Goal: Task Accomplishment & Management: Use online tool/utility

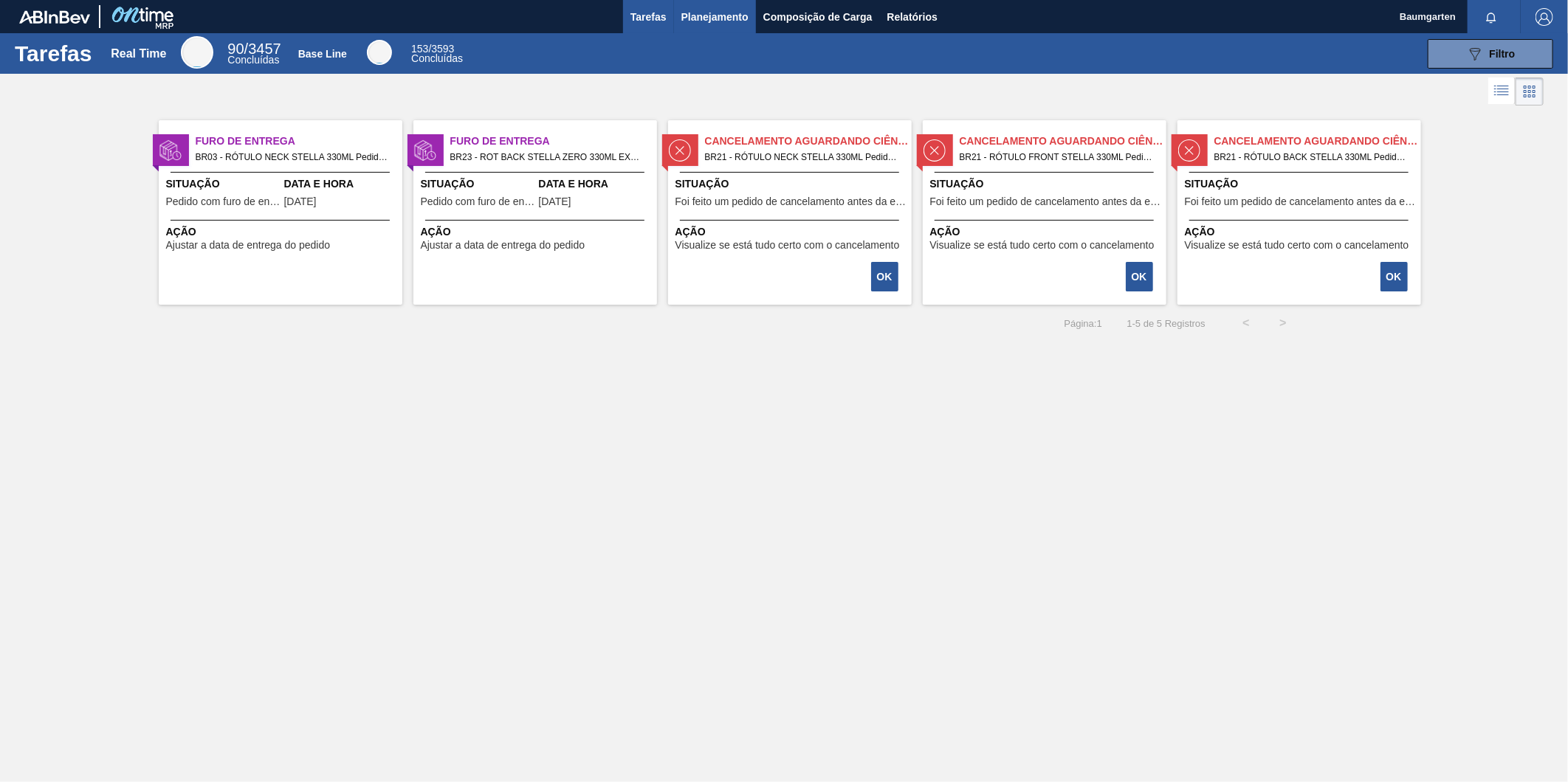
click at [705, 20] on span "Planejamento" at bounding box center [714, 17] width 67 height 18
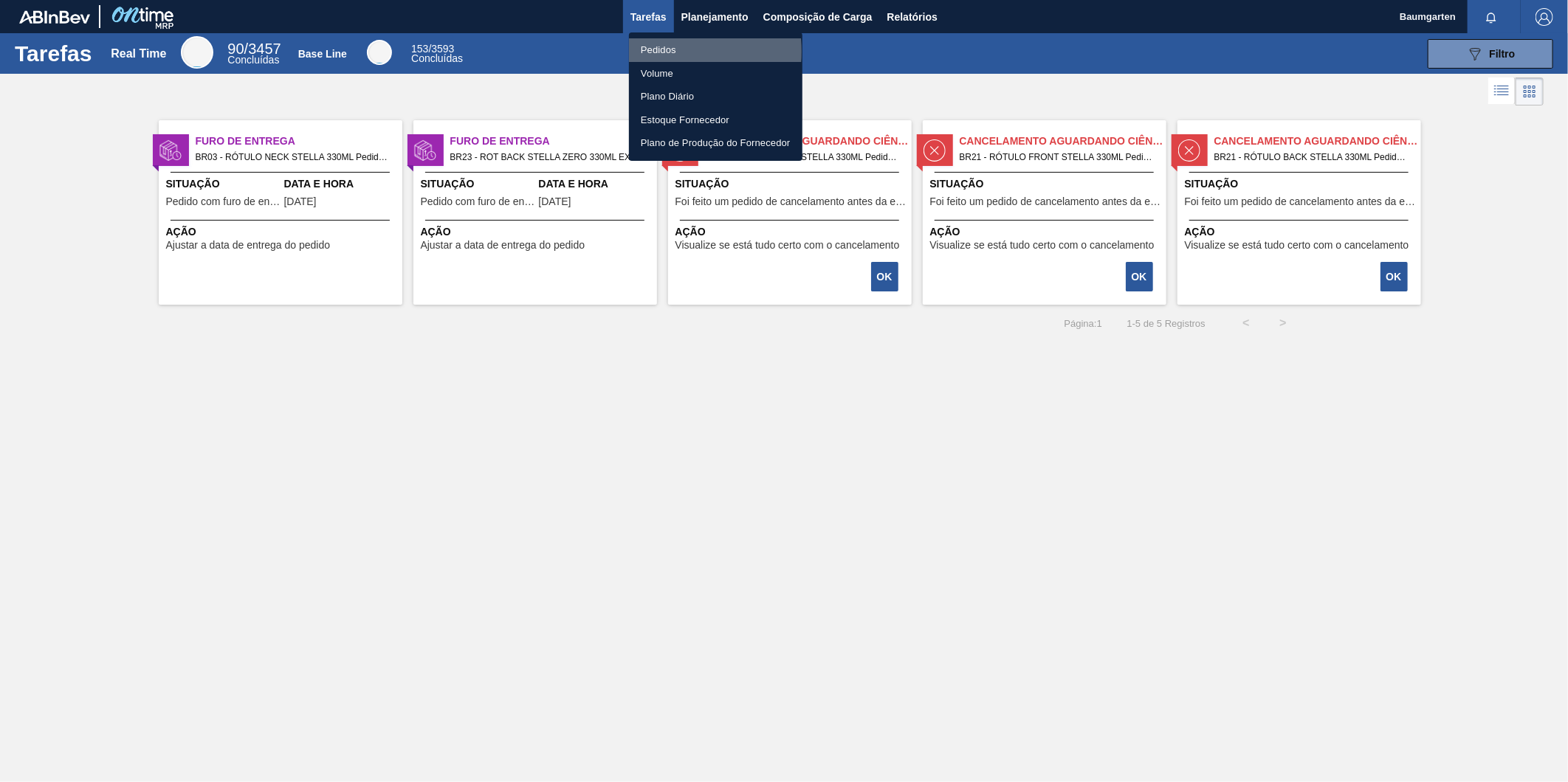
click at [654, 52] on li "Pedidos" at bounding box center [716, 50] width 173 height 24
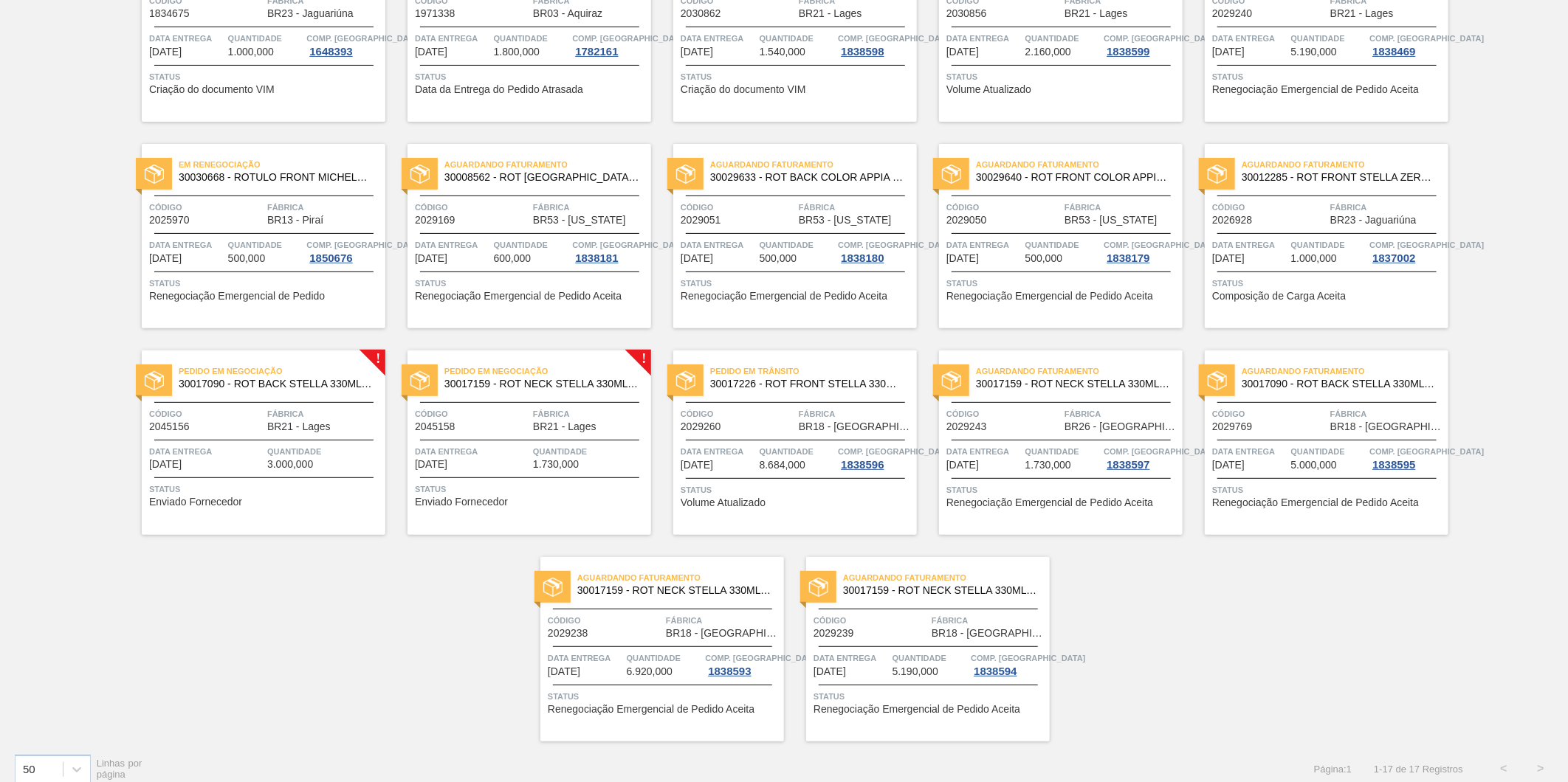
scroll to position [208, 0]
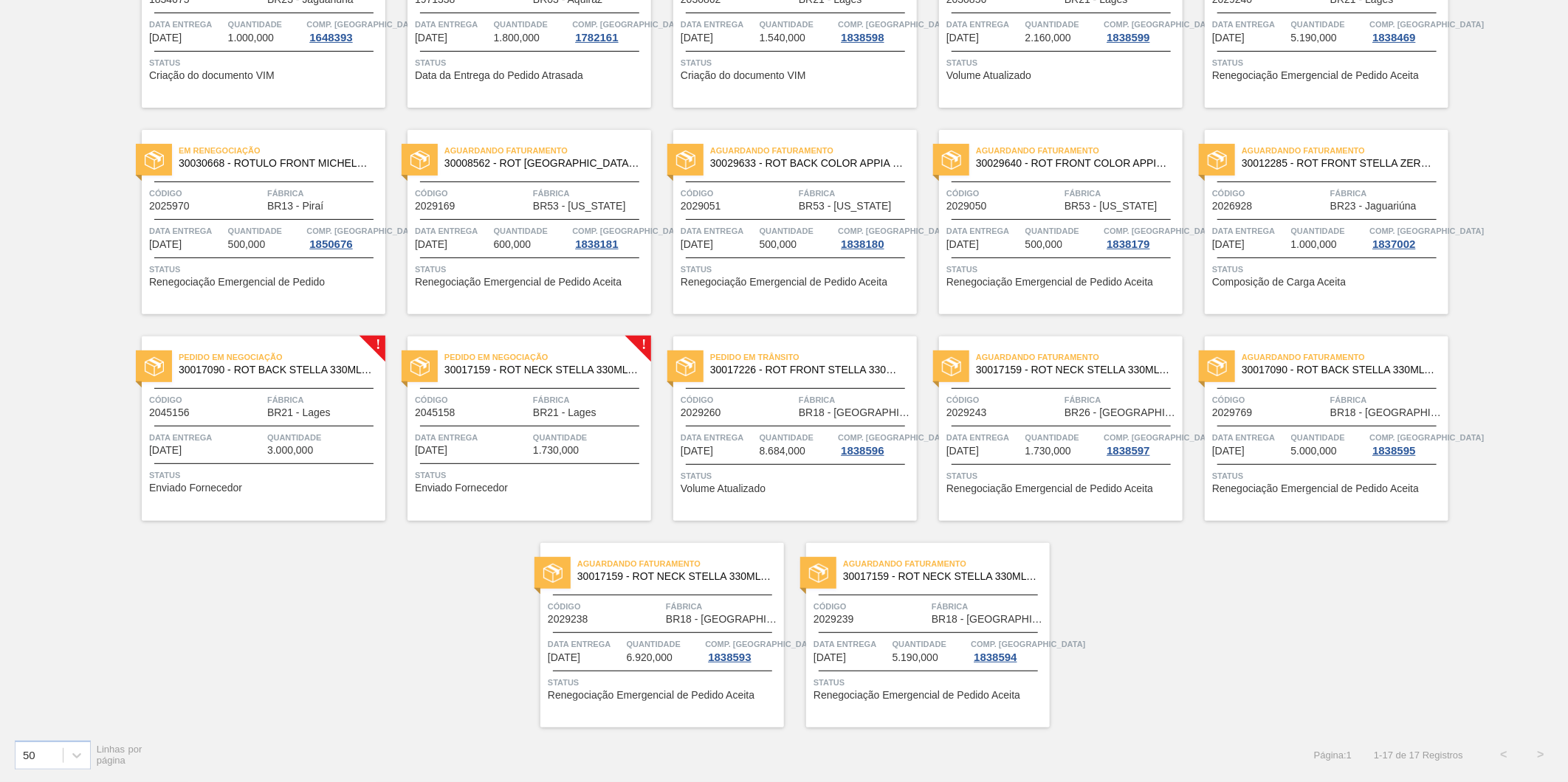
click at [247, 371] on span "30017090 - ROT BACK STELLA 330ML 429" at bounding box center [276, 370] width 195 height 11
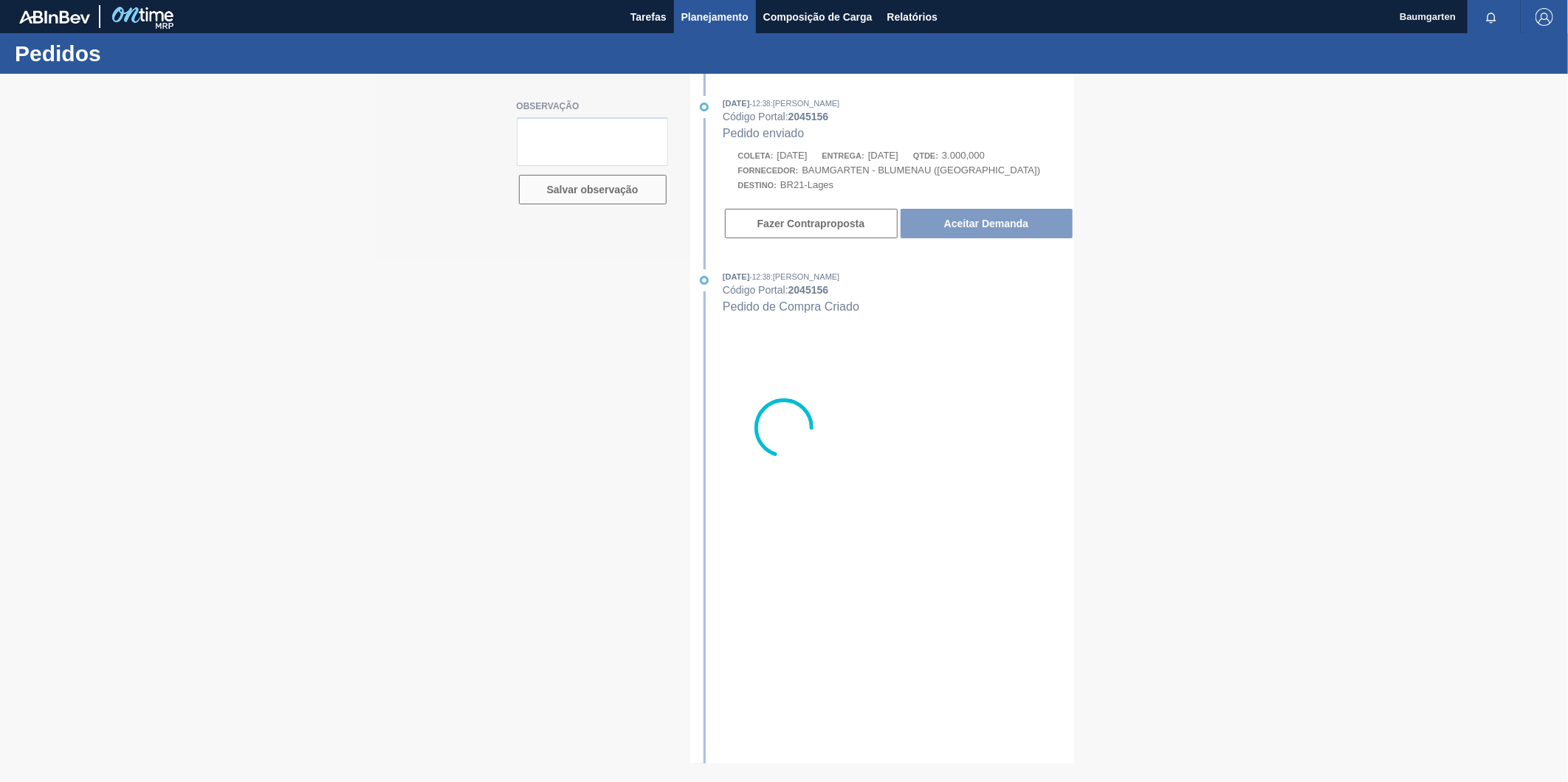
click at [725, 16] on span "Planejamento" at bounding box center [714, 17] width 67 height 18
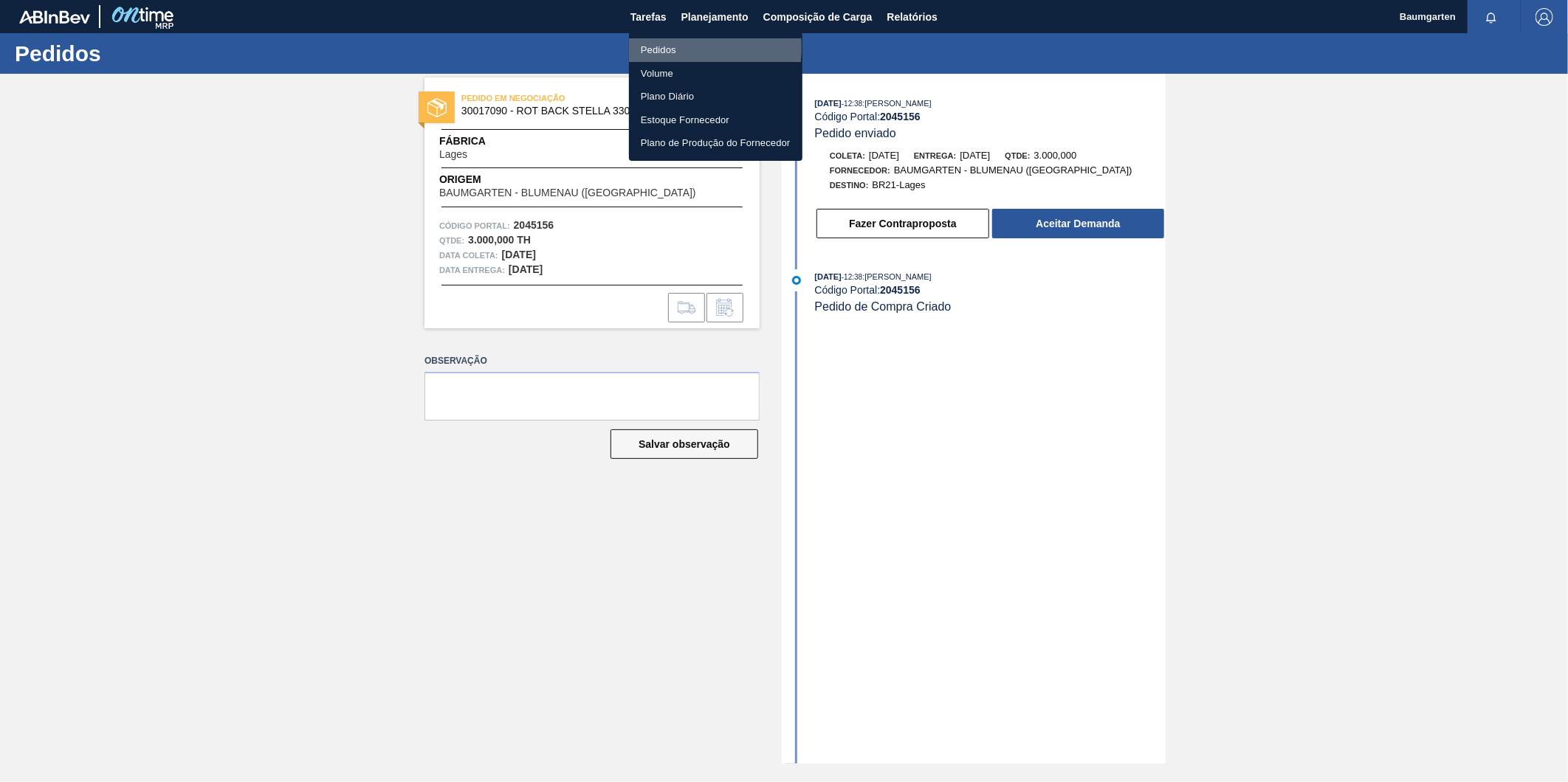
click at [669, 48] on li "Pedidos" at bounding box center [716, 50] width 173 height 24
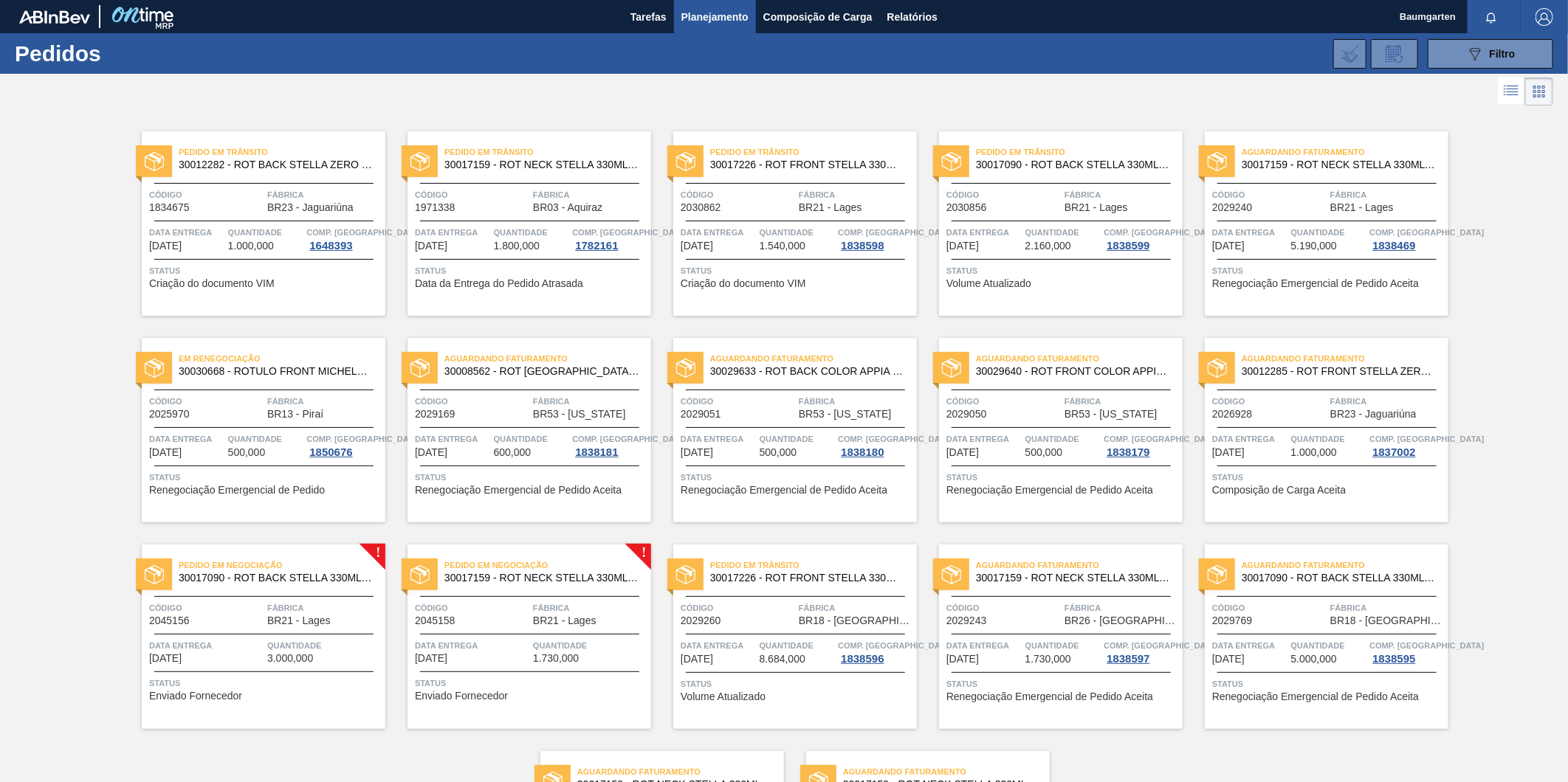
click at [299, 564] on span "Pedido em Negociação" at bounding box center [281, 564] width 207 height 14
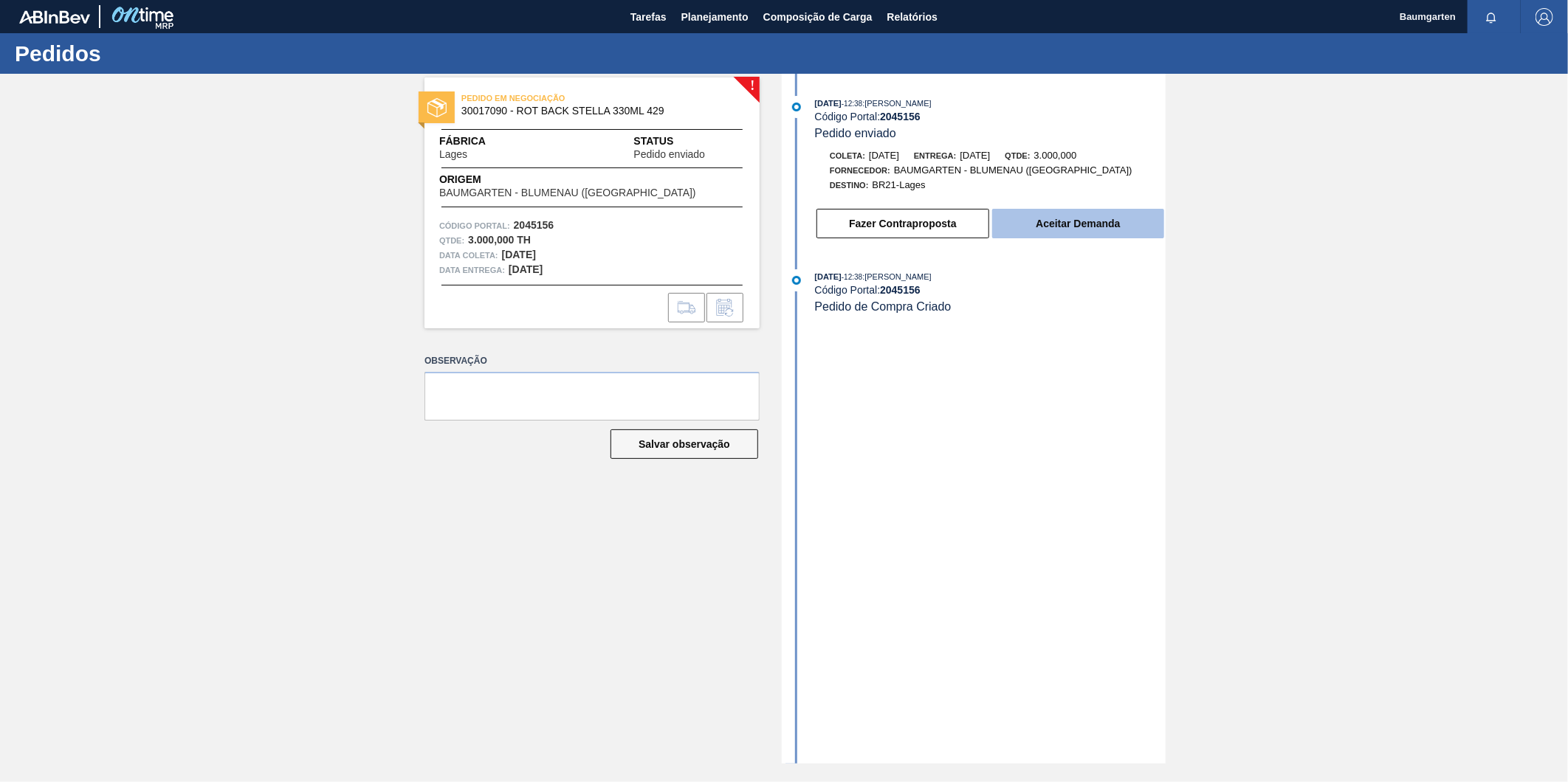
click at [1069, 229] on button "Aceitar Demanda" at bounding box center [1078, 224] width 172 height 30
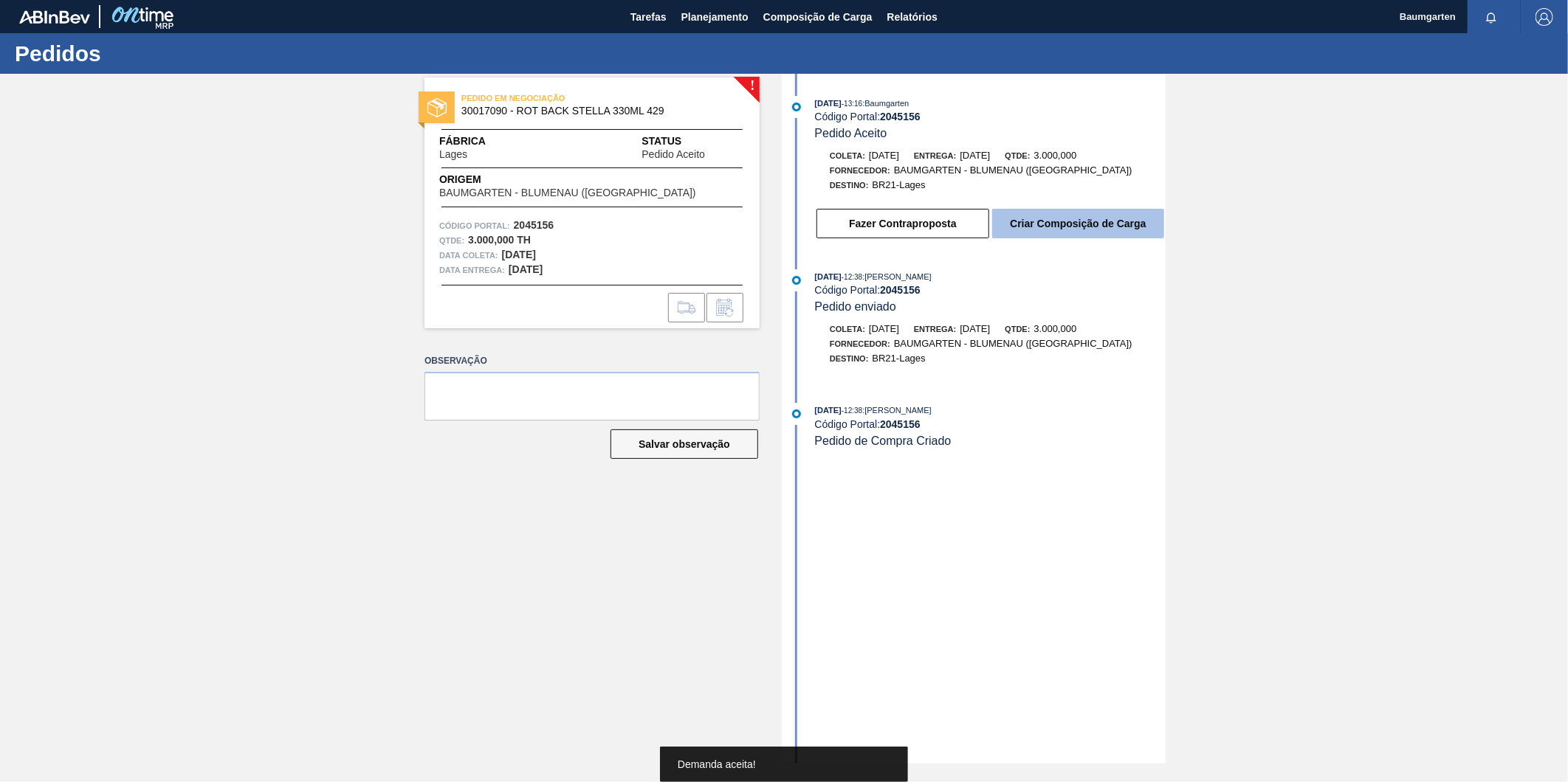
click at [1097, 227] on button "Criar Composição de Carga" at bounding box center [1078, 224] width 172 height 30
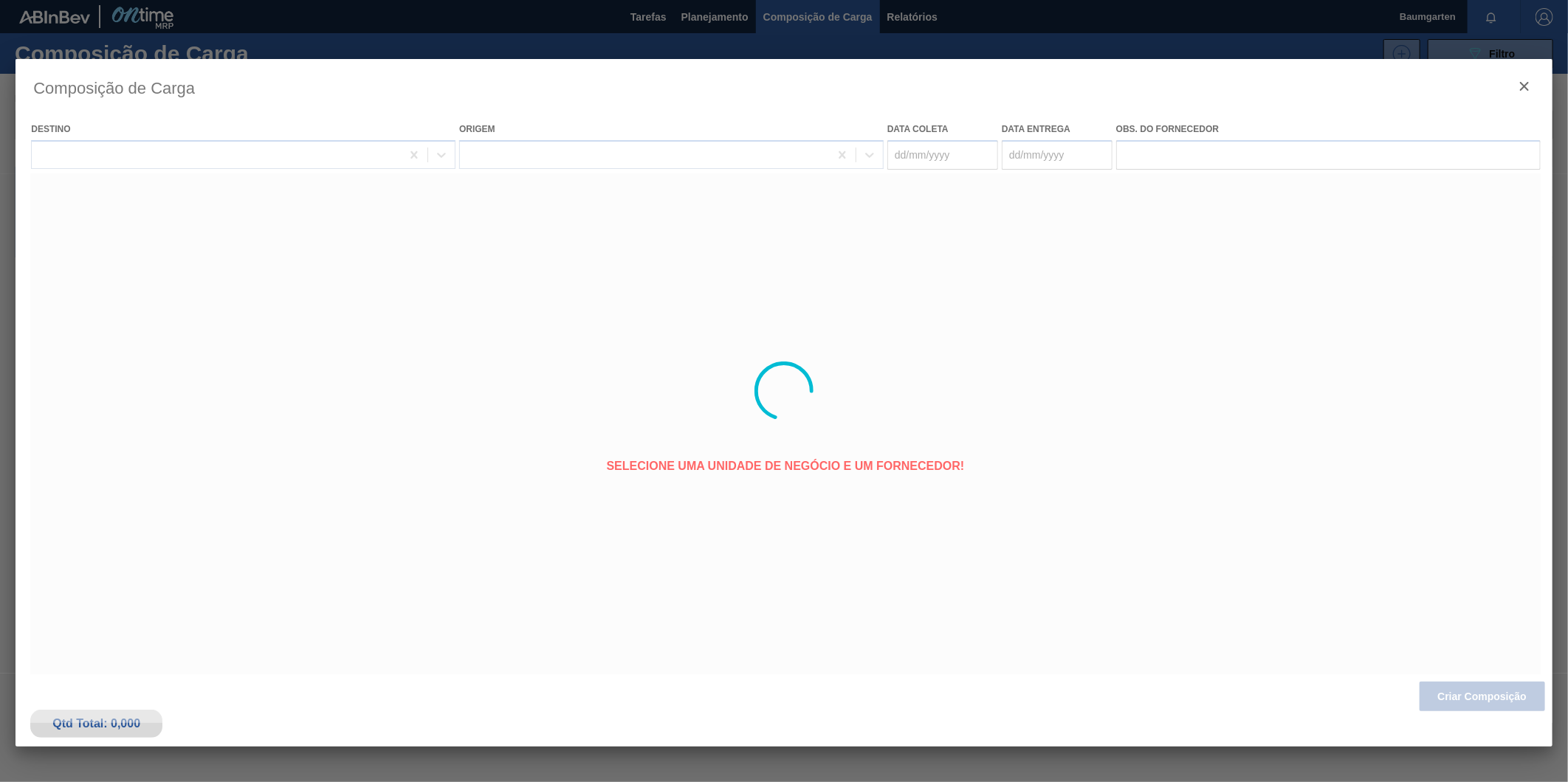
type coleta "[DATE]"
type entrega "[DATE]"
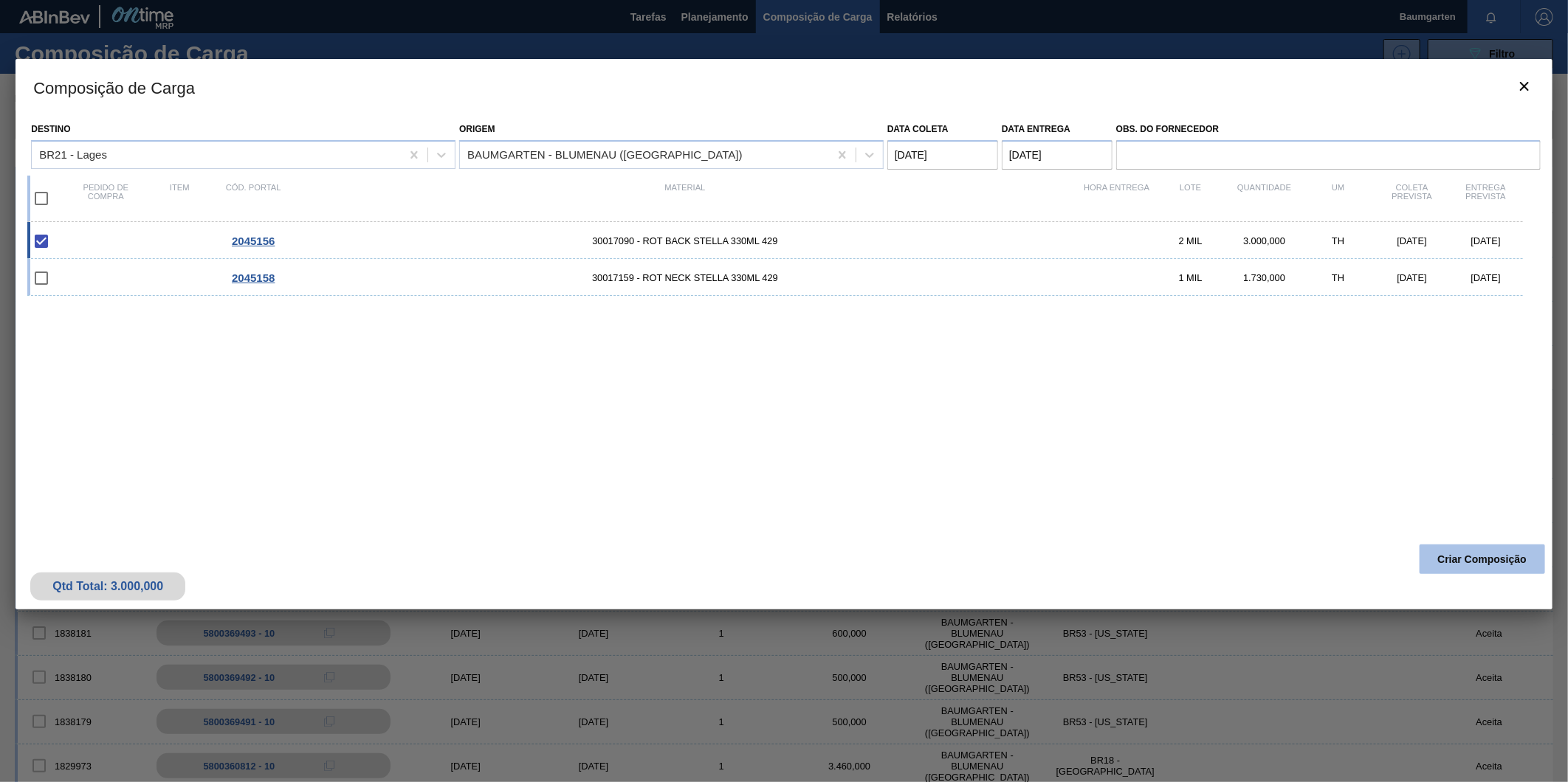
click at [1472, 558] on button "Criar Composição" at bounding box center [1483, 559] width 126 height 30
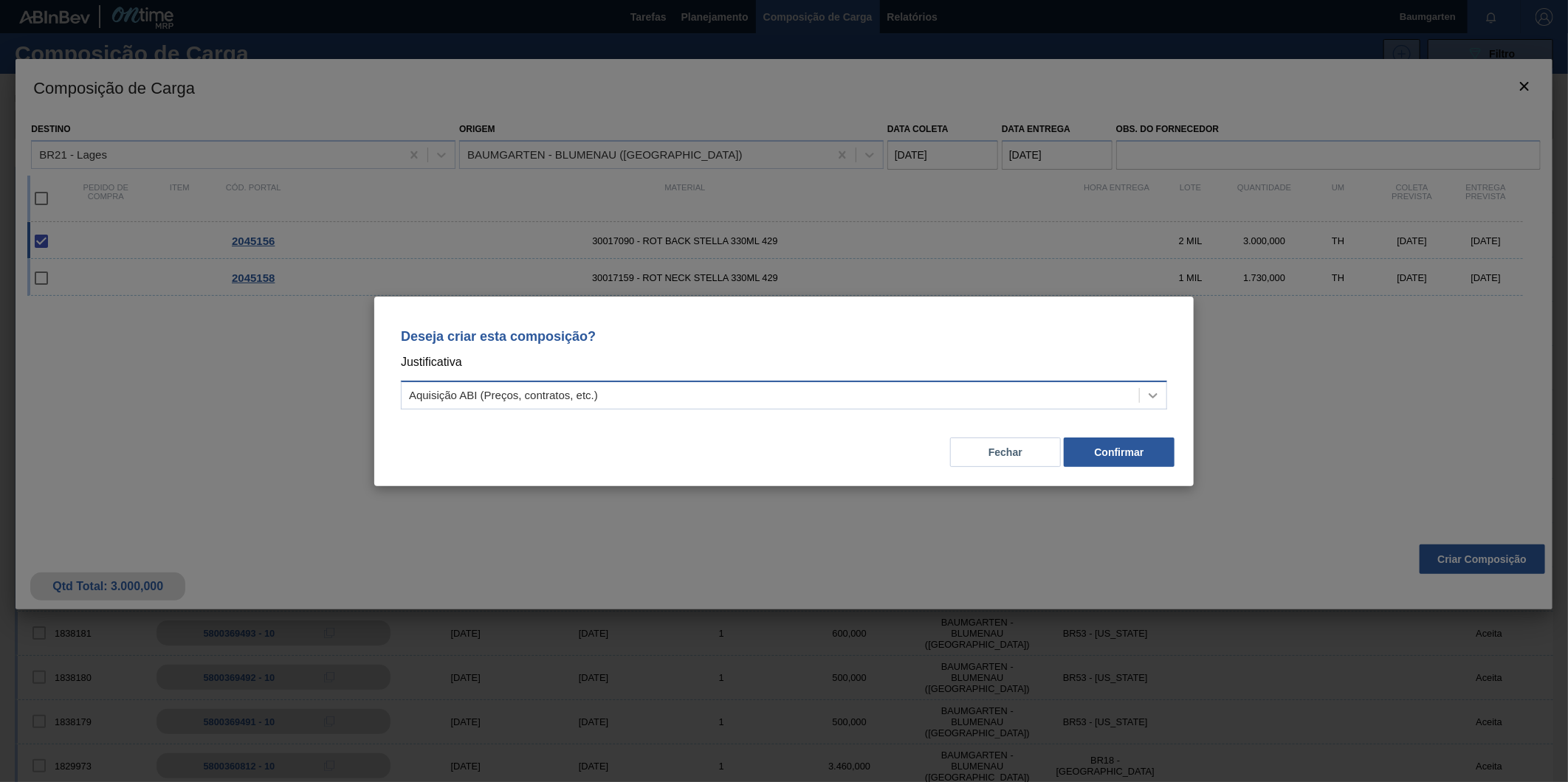
click at [1159, 394] on icon at bounding box center [1153, 395] width 14 height 14
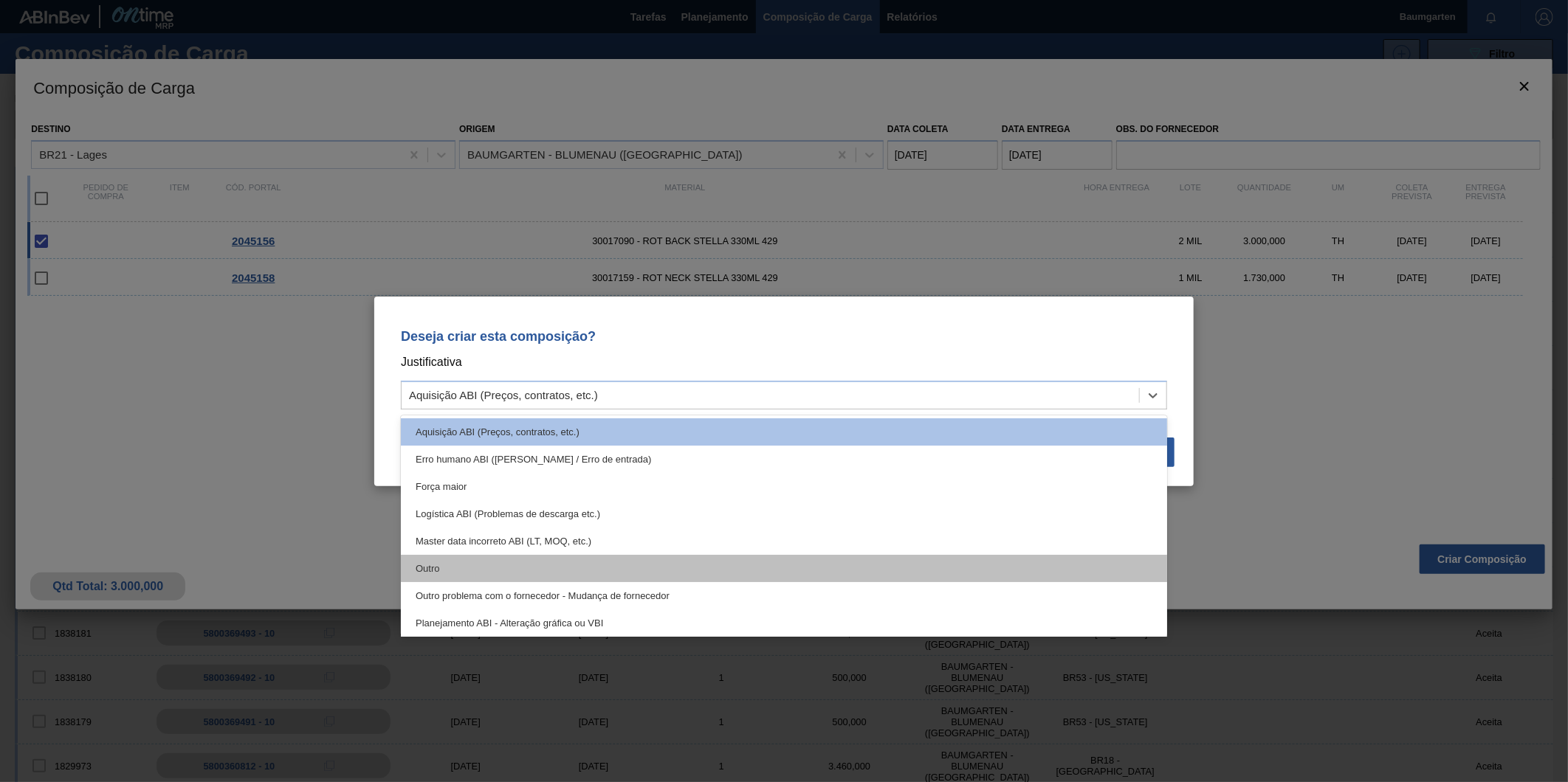
click at [643, 569] on div "Outro" at bounding box center [783, 569] width 766 height 27
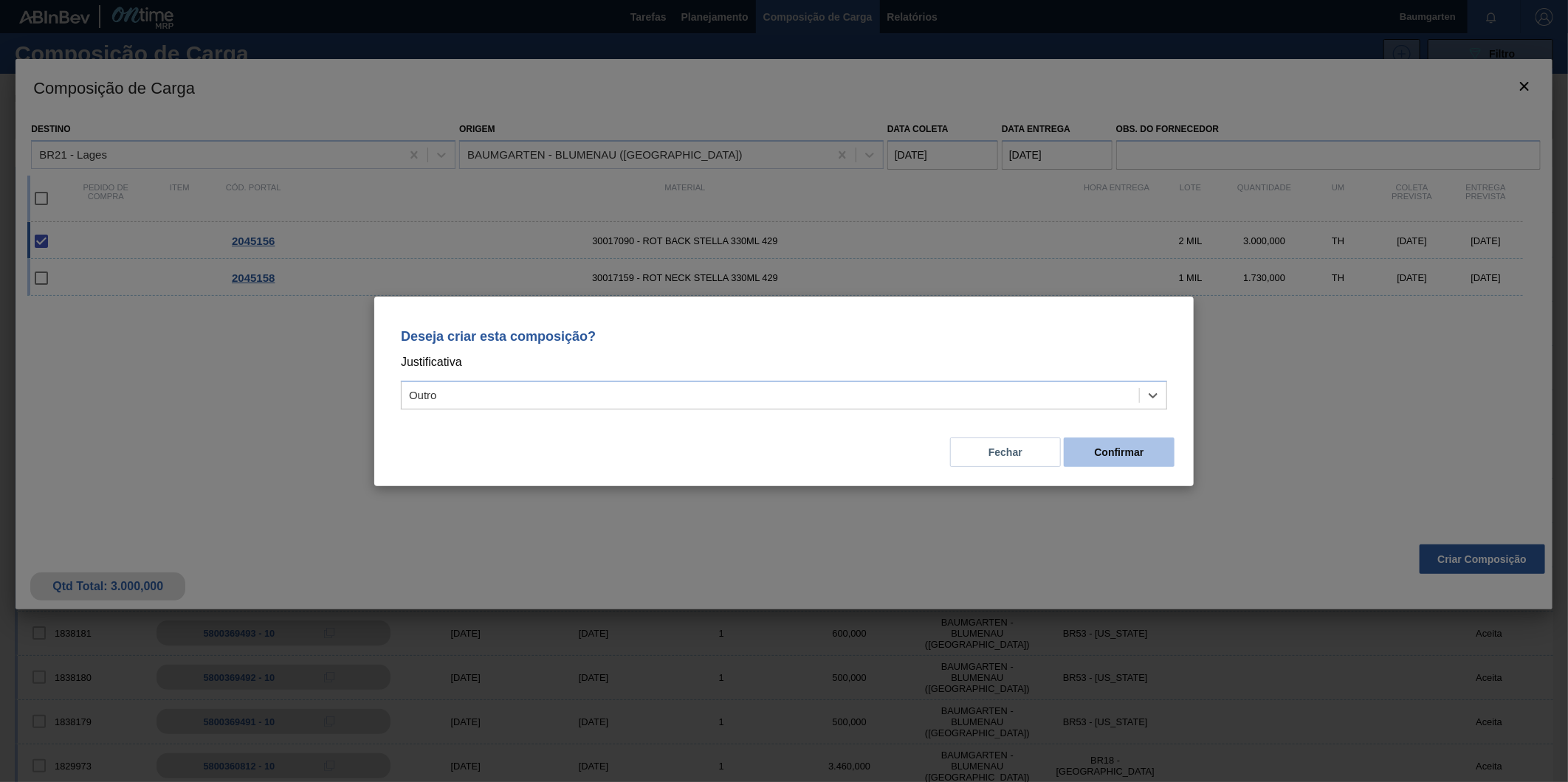
click at [1143, 455] on button "Confirmar" at bounding box center [1119, 452] width 111 height 30
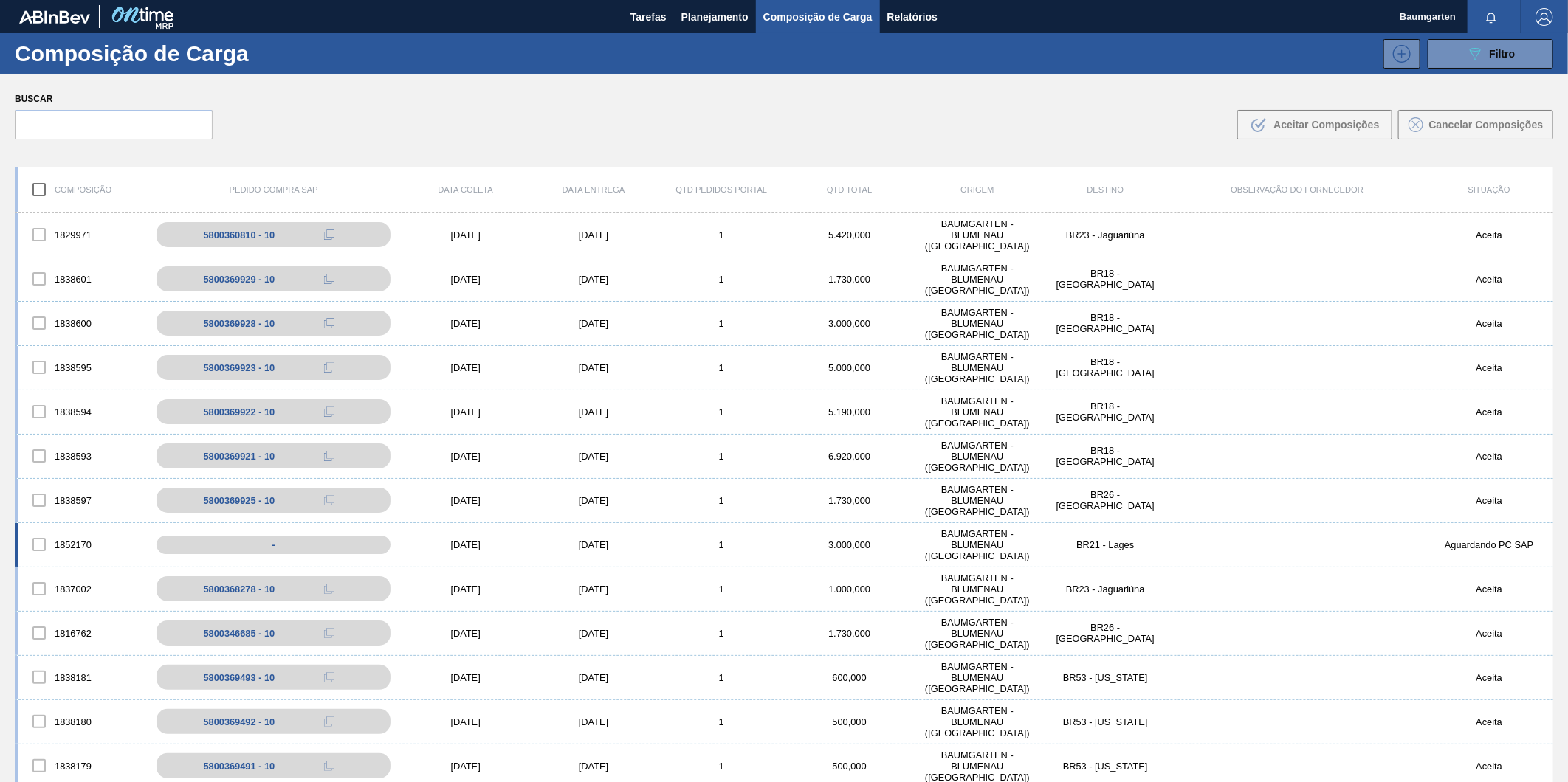
click at [71, 534] on div "1852170" at bounding box center [82, 545] width 128 height 31
click at [70, 530] on div "1852170" at bounding box center [82, 545] width 128 height 31
click at [70, 524] on div "1852170 - [DATE] [DATE] 1 3.000,000 BAUMGARTEN - [GEOGRAPHIC_DATA] ([GEOGRAPHIC…" at bounding box center [784, 546] width 1539 height 44
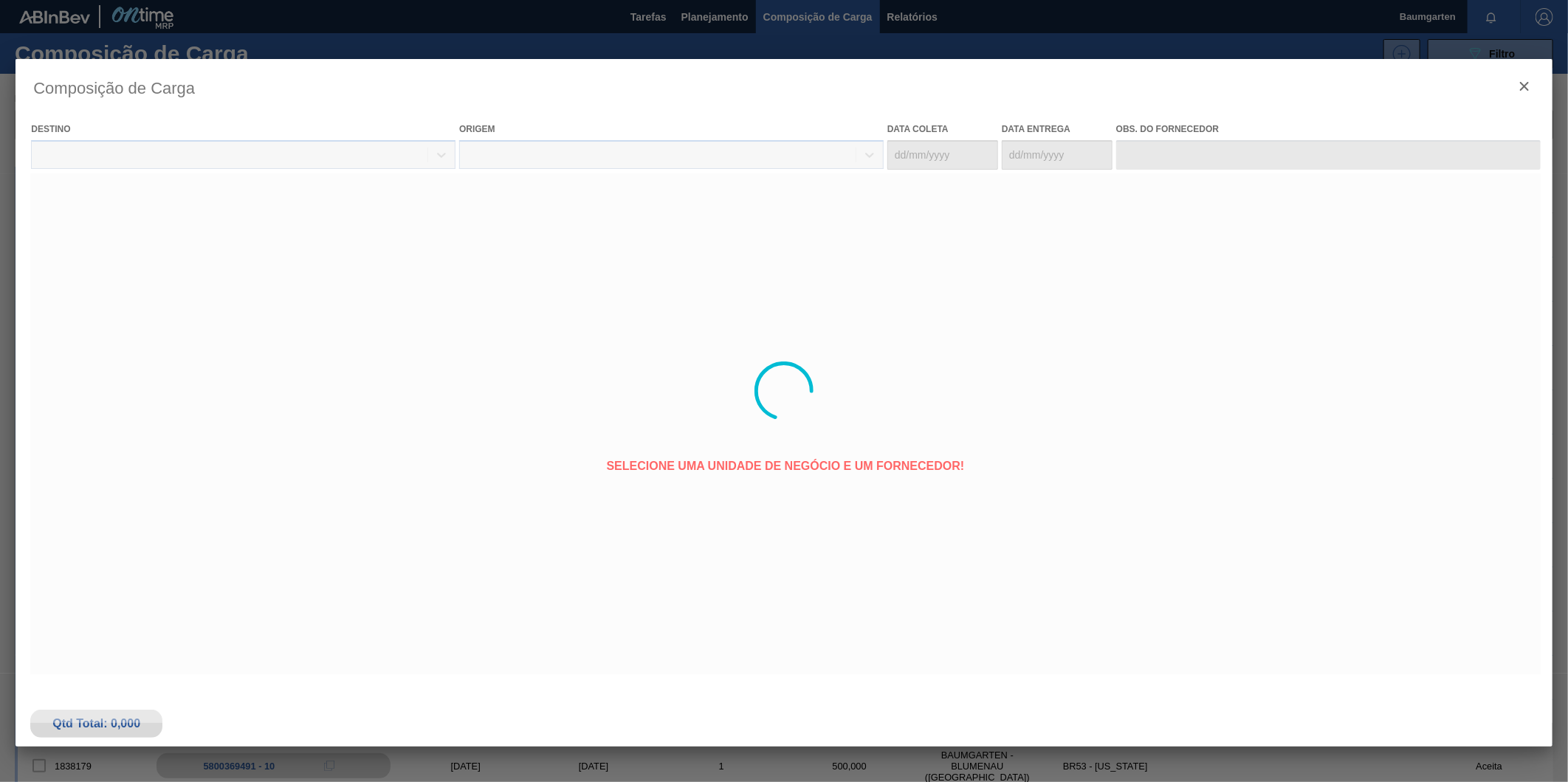
type coleta "[DATE]"
type entrega "[DATE]"
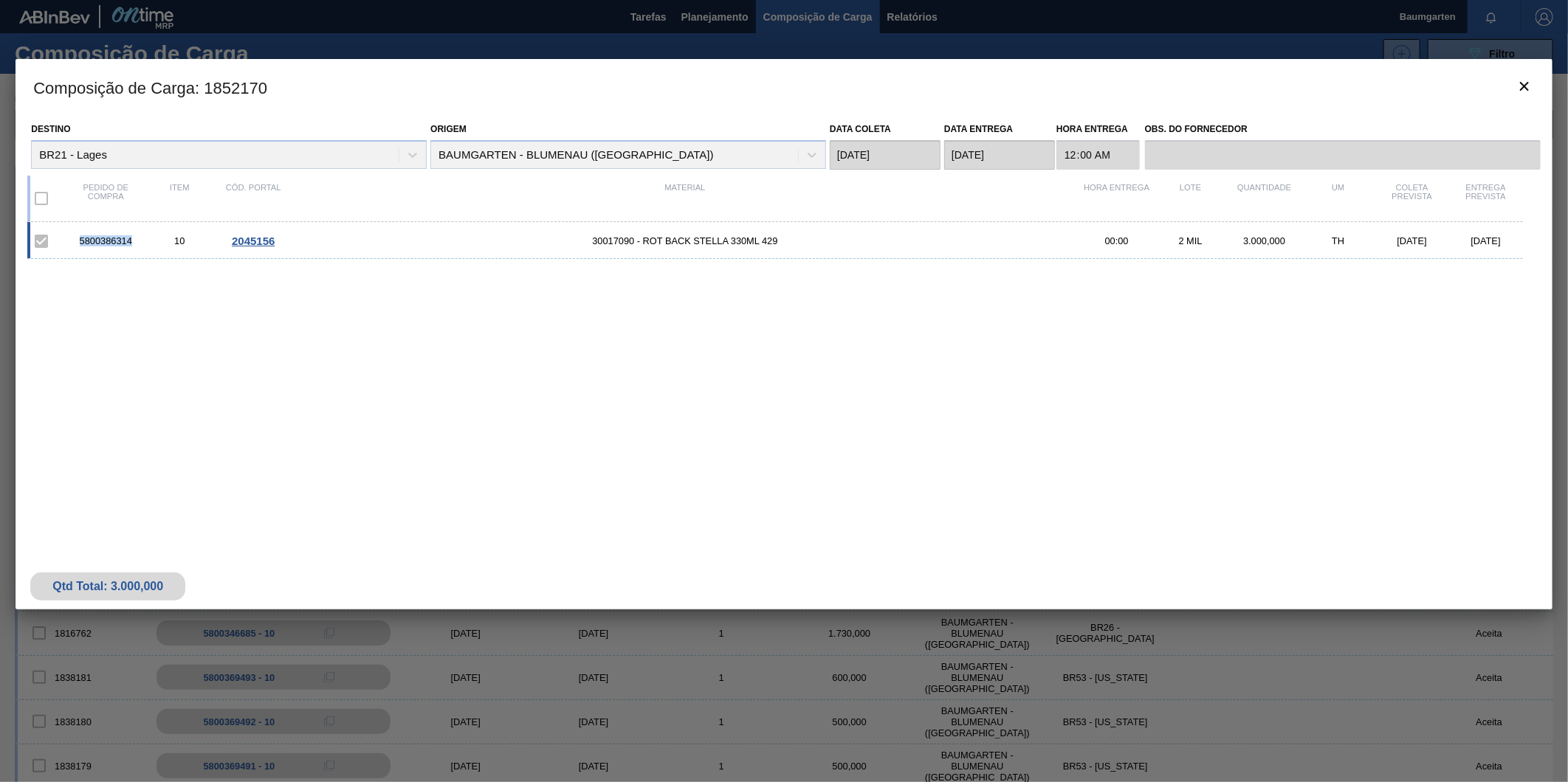
drag, startPoint x: 78, startPoint y: 241, endPoint x: 134, endPoint y: 245, distance: 56.1
click at [134, 245] on div "5800386314" at bounding box center [105, 241] width 74 height 11
copy div "5800386314"
click at [1525, 77] on icon "botão de ícone" at bounding box center [1525, 86] width 18 height 18
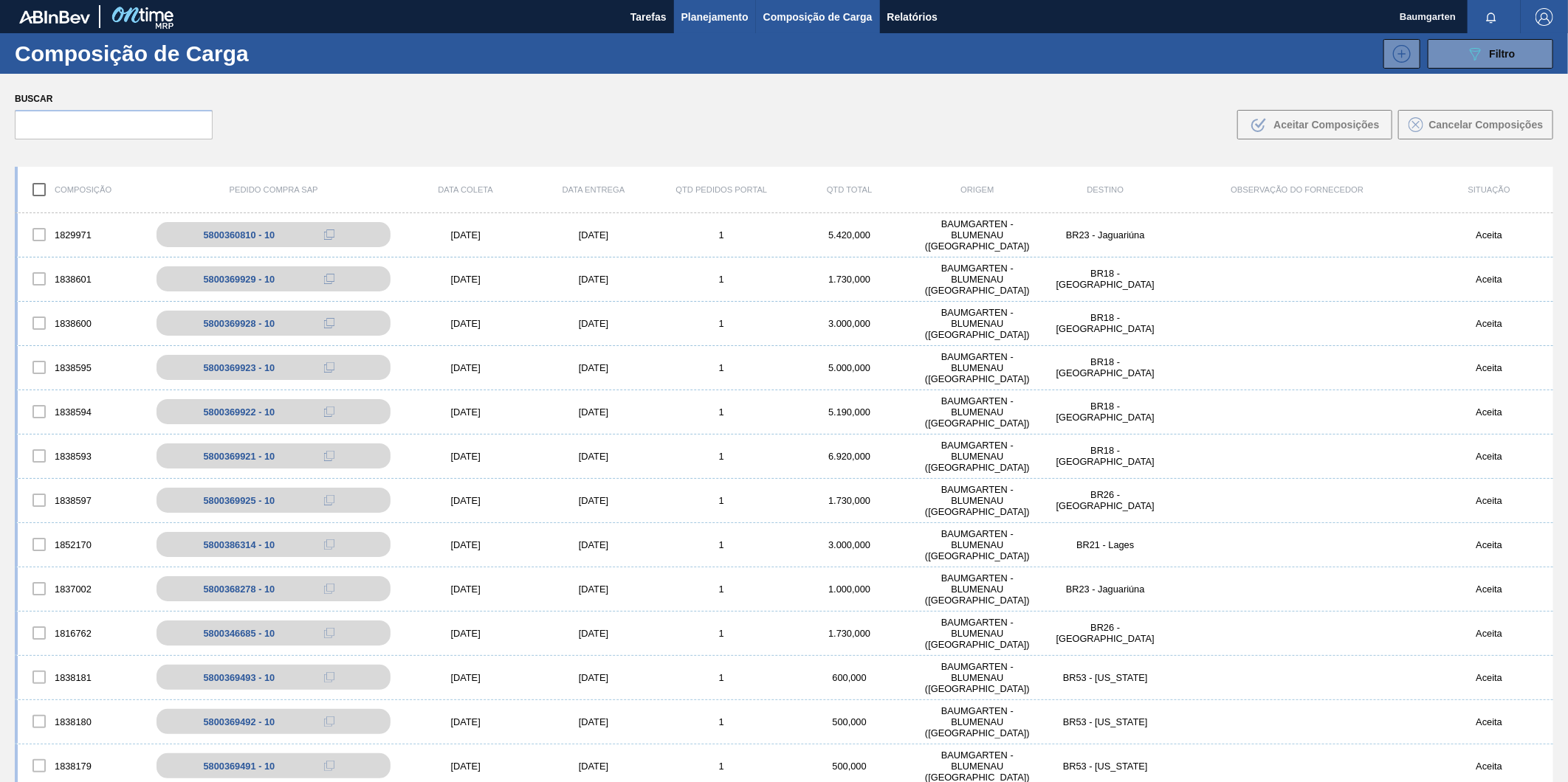
click at [709, 14] on span "Planejamento" at bounding box center [714, 17] width 67 height 18
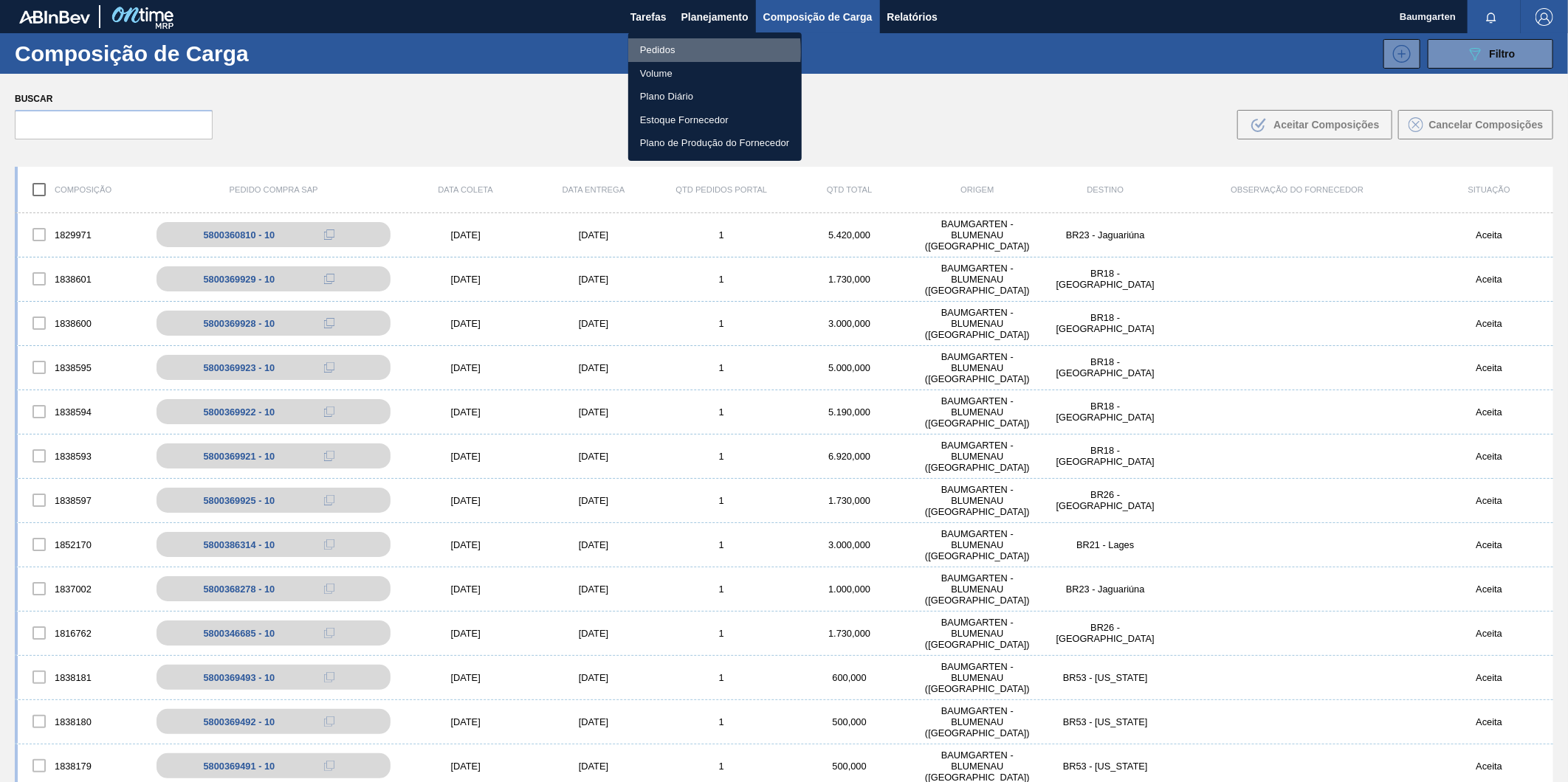
click at [657, 52] on li "Pedidos" at bounding box center [715, 50] width 173 height 24
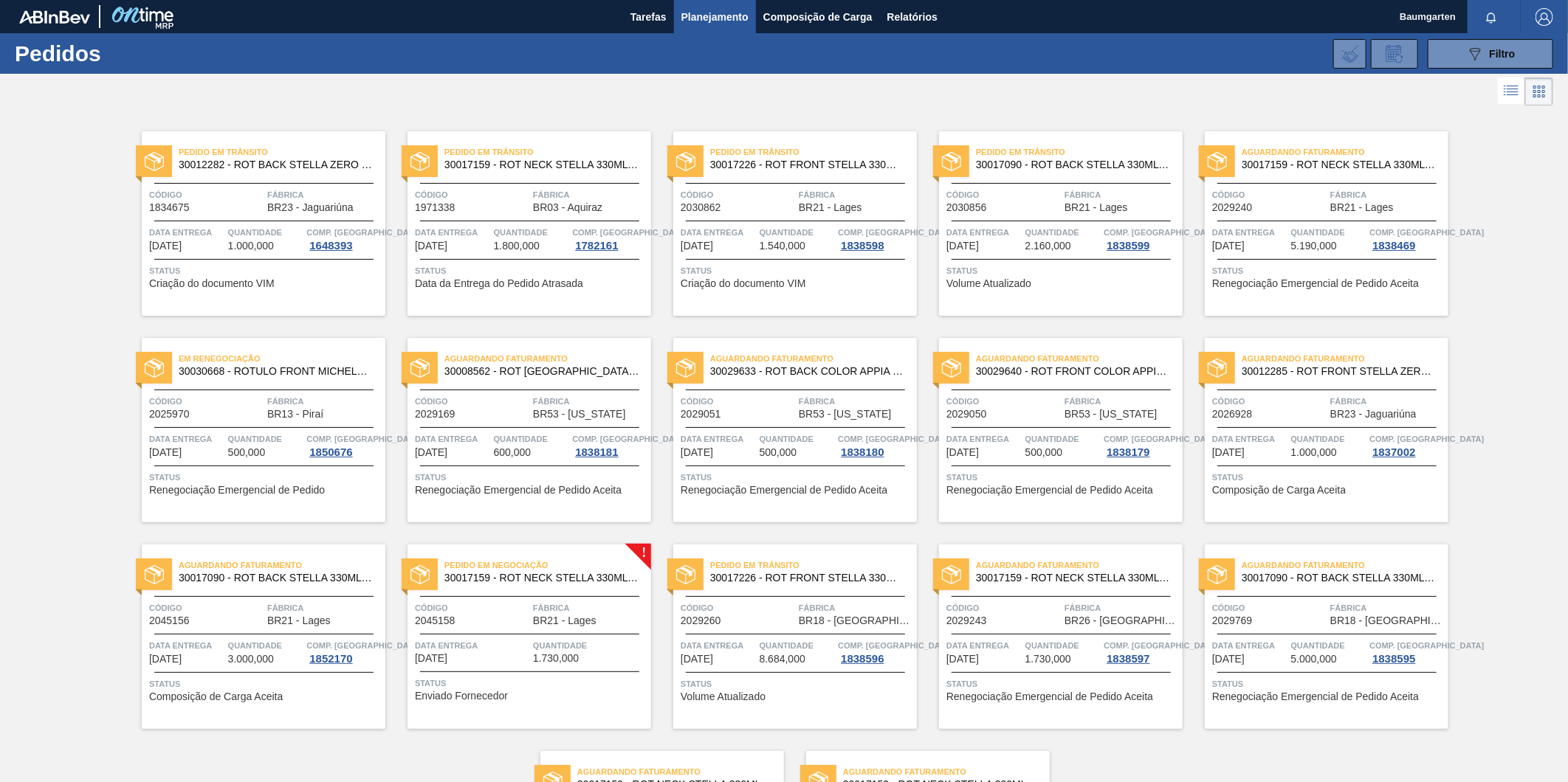
click at [557, 570] on span "Pedido em Negociação" at bounding box center [548, 564] width 207 height 14
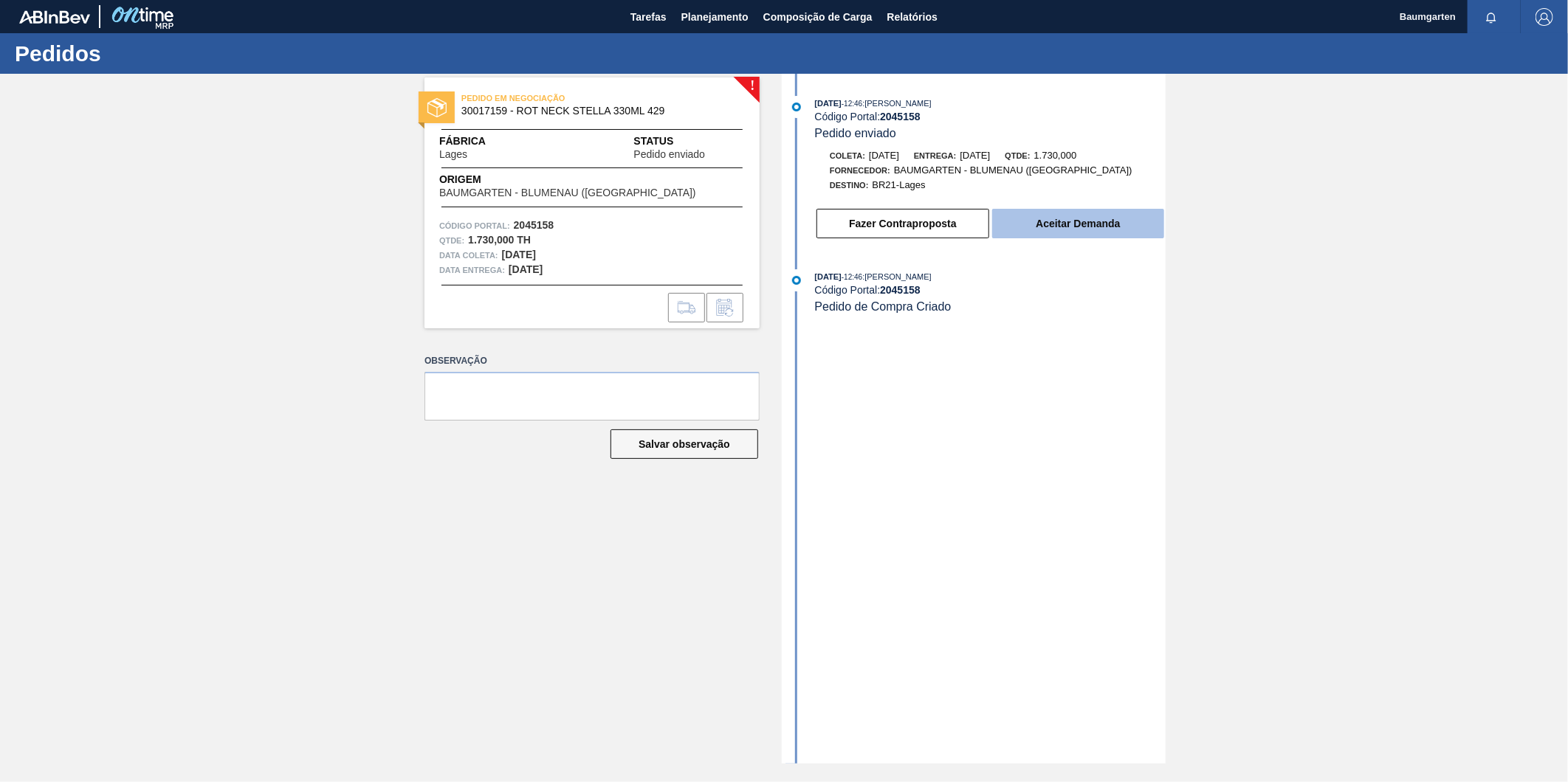
click at [1050, 224] on button "Aceitar Demanda" at bounding box center [1078, 224] width 172 height 30
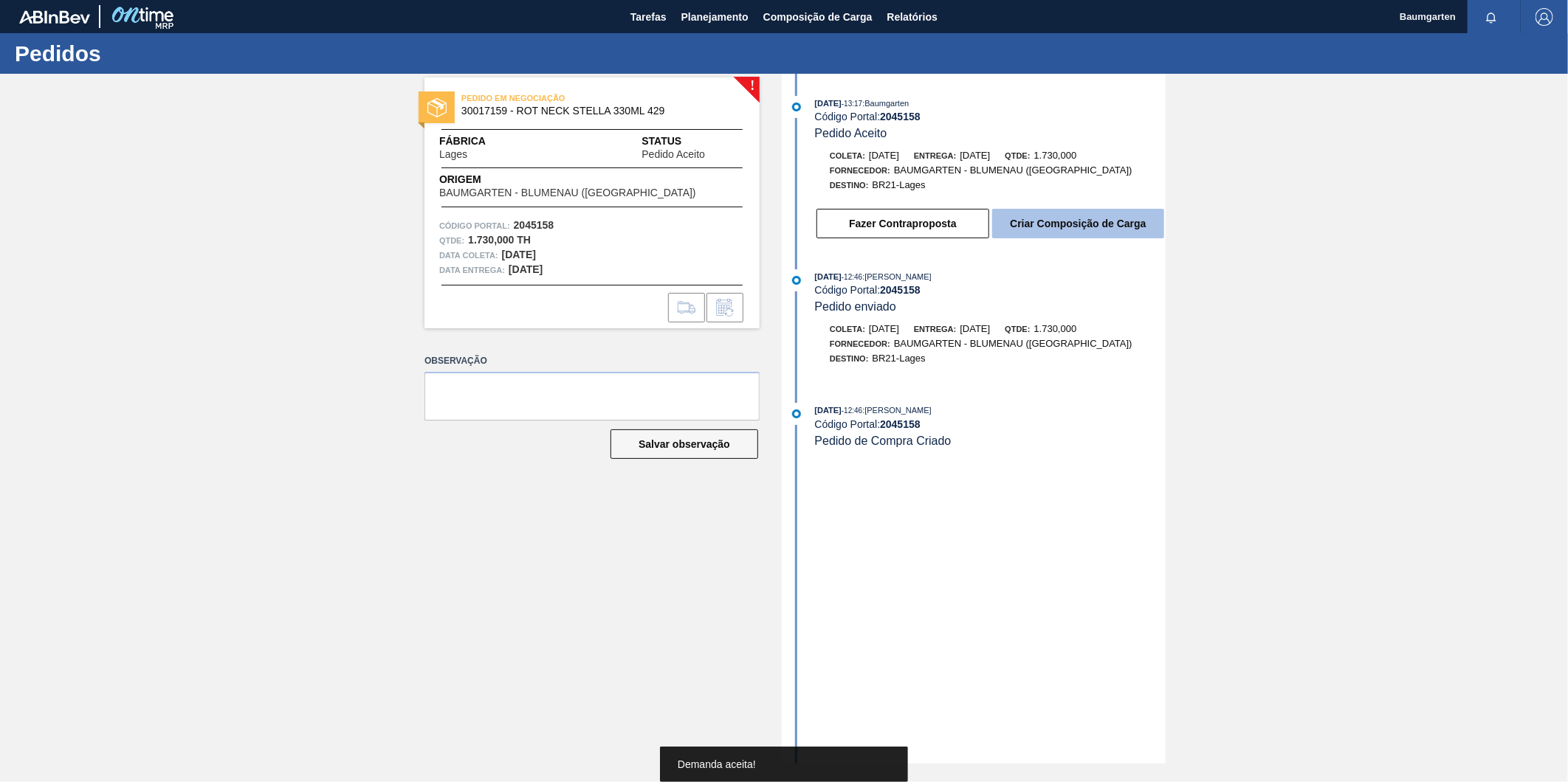
click at [1058, 232] on button "Criar Composição de Carga" at bounding box center [1078, 224] width 172 height 30
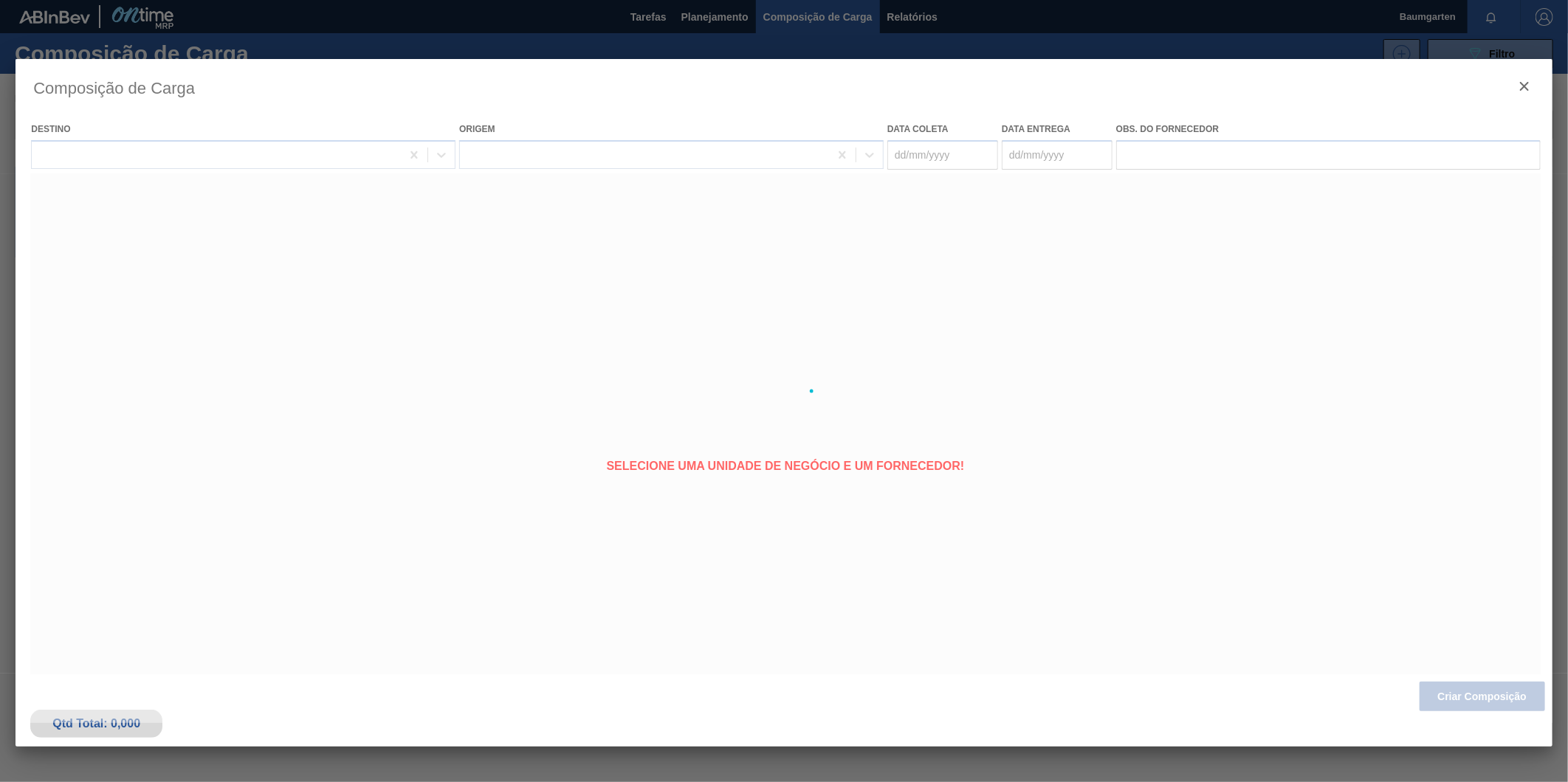
type coleta "[DATE]"
type entrega "[DATE]"
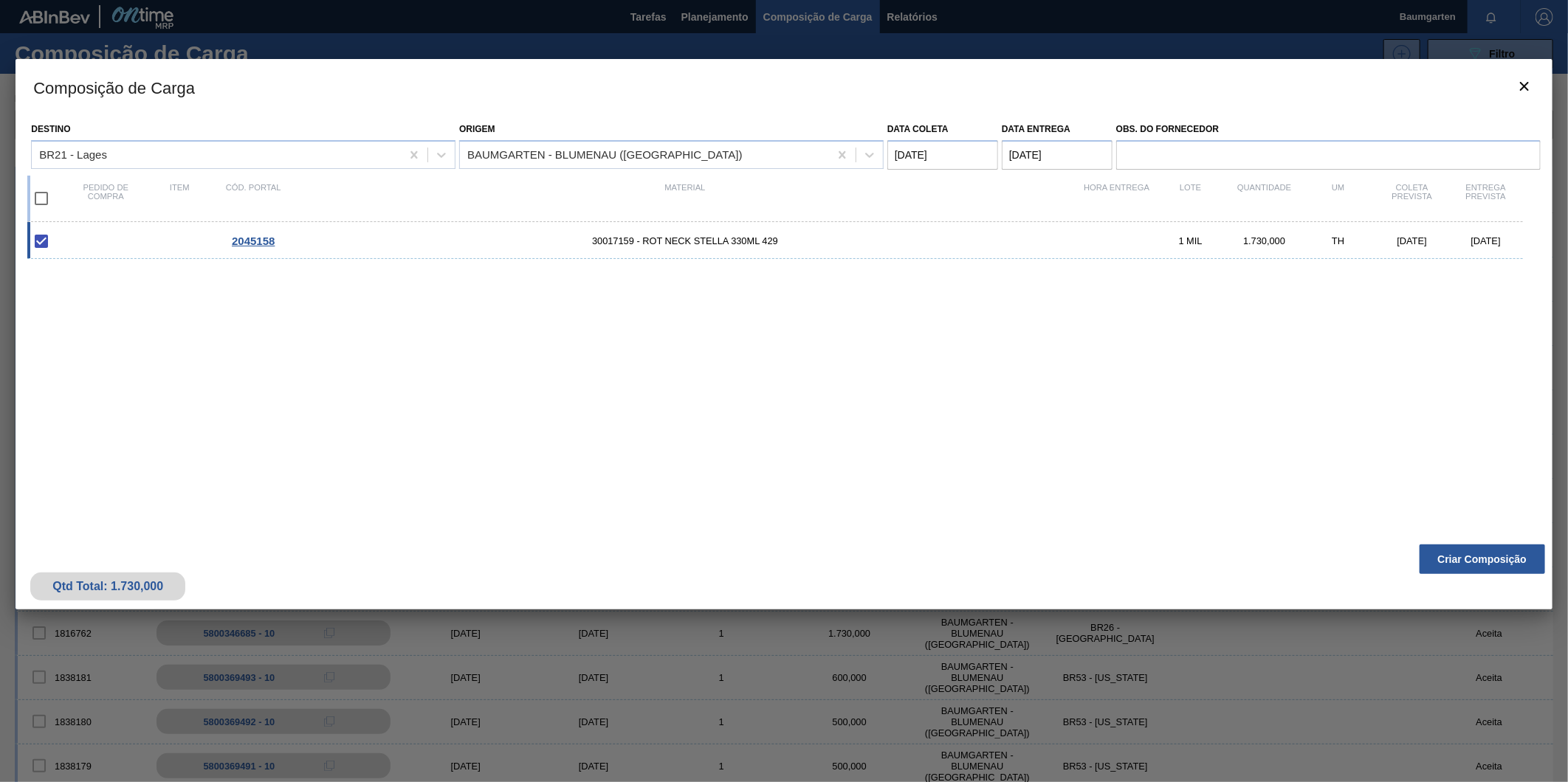
click at [1452, 556] on button "Criar Composição" at bounding box center [1483, 559] width 126 height 30
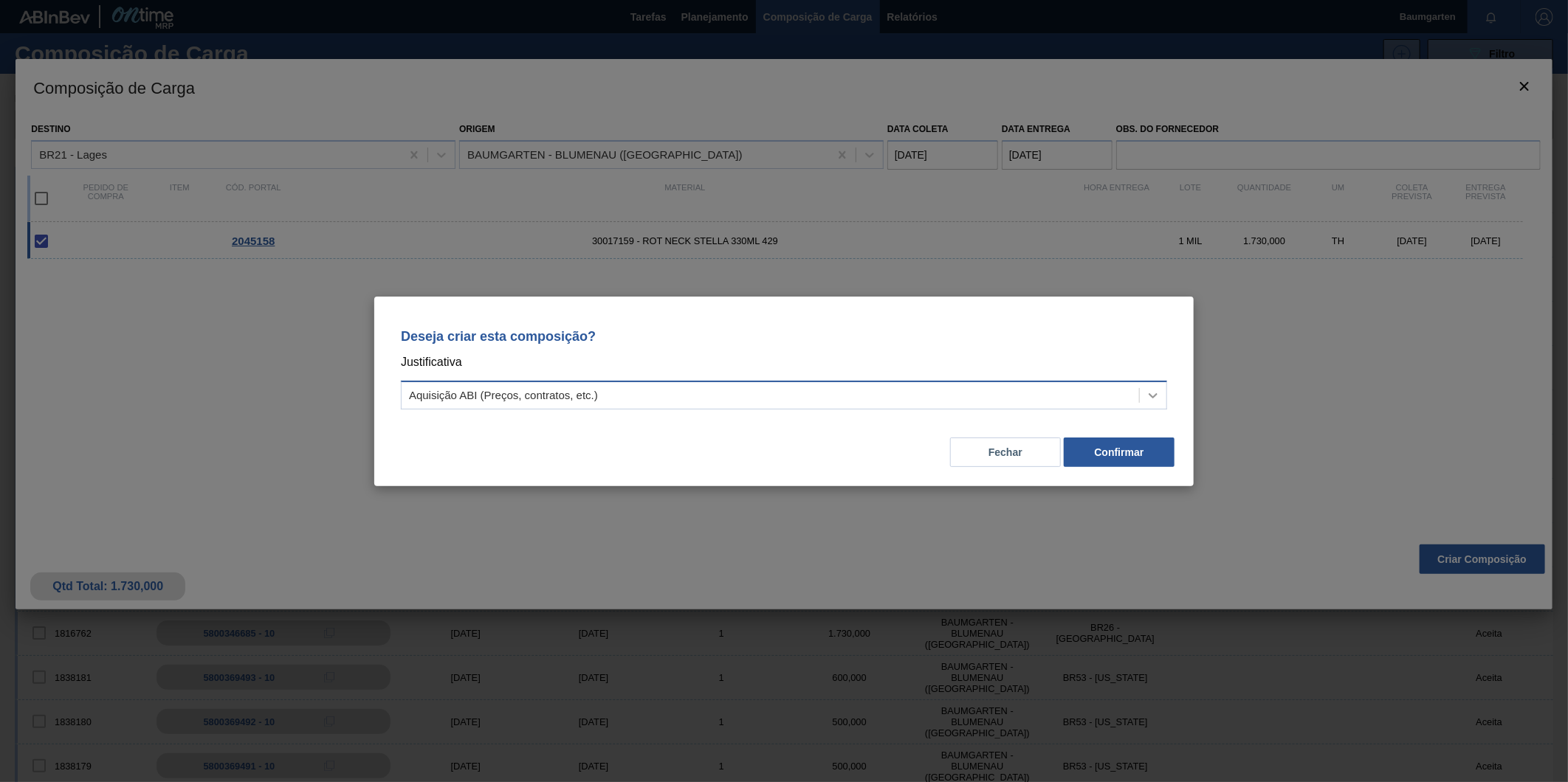
click at [1157, 392] on icon at bounding box center [1153, 395] width 14 height 14
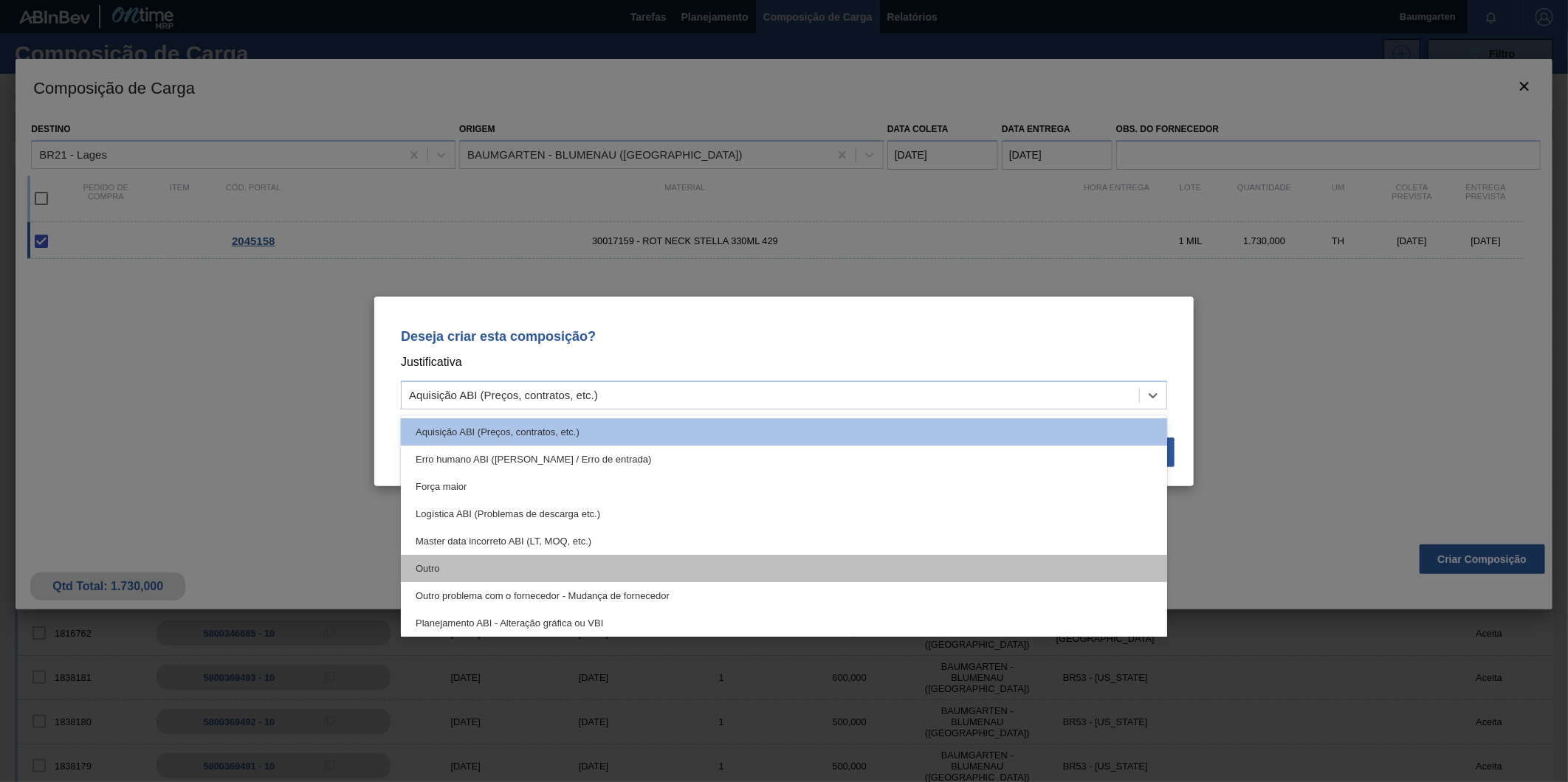
click at [503, 564] on div "Outro" at bounding box center [783, 569] width 766 height 27
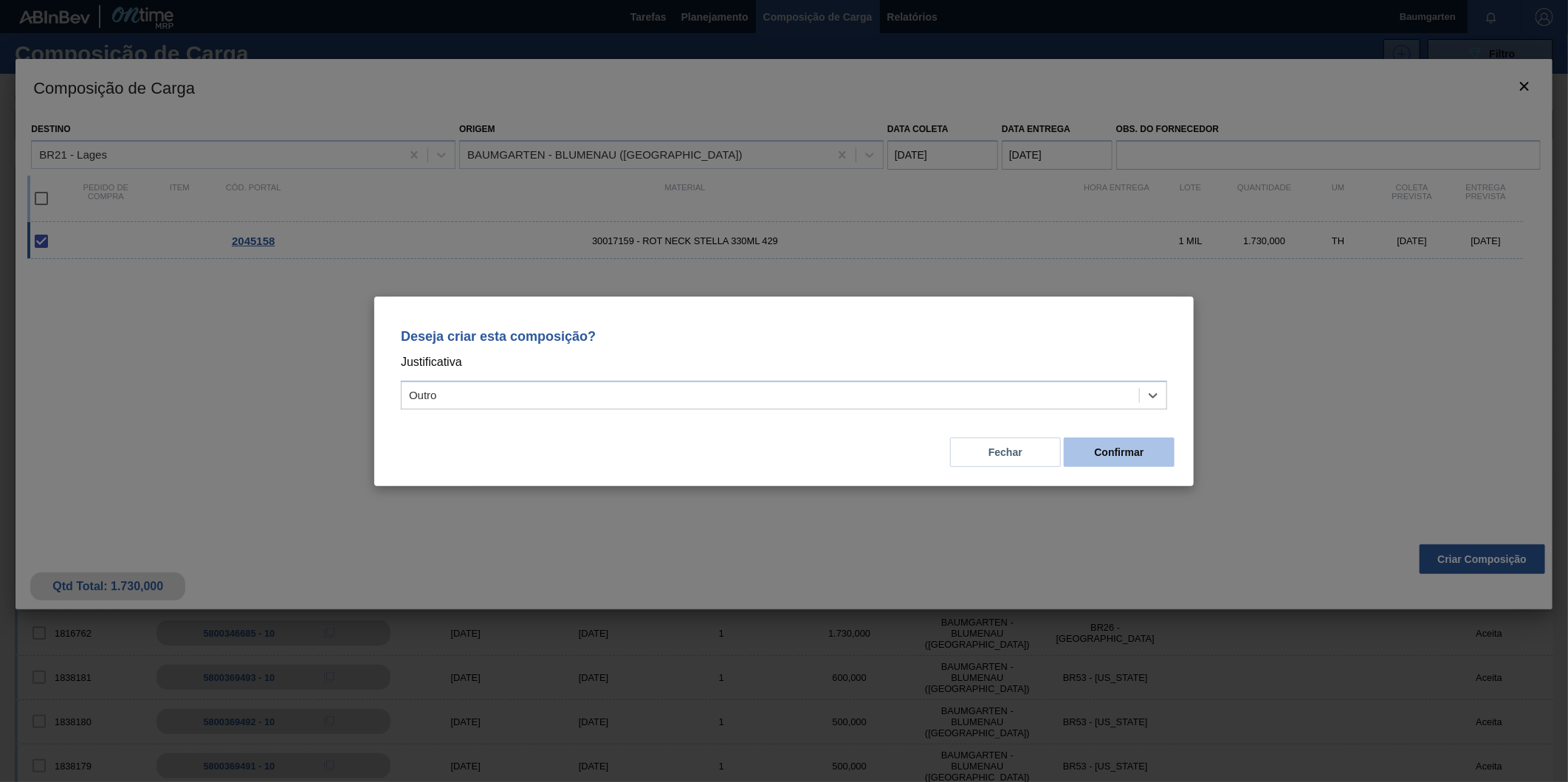
click at [1108, 454] on button "Confirmar" at bounding box center [1119, 452] width 111 height 30
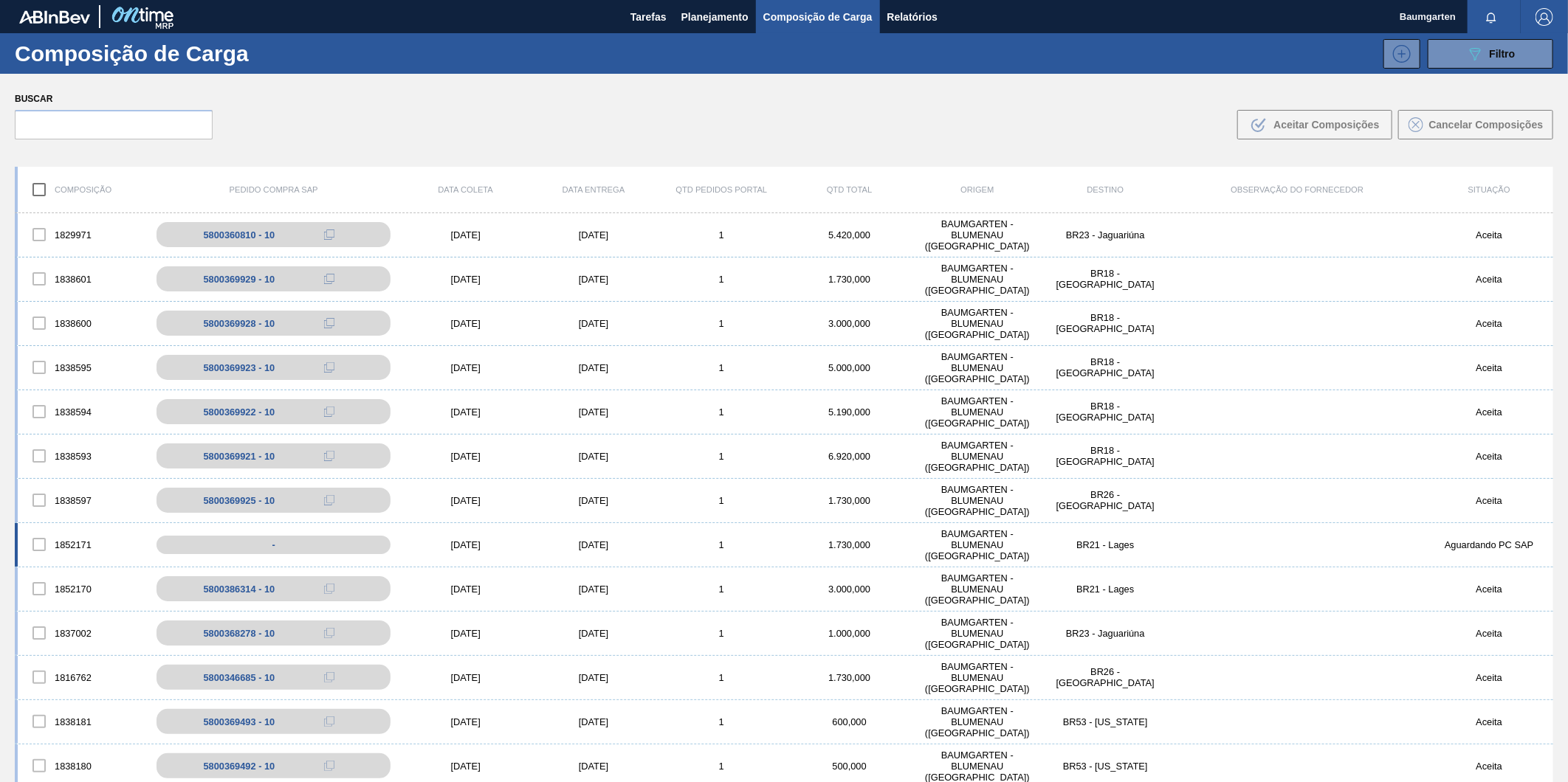
click at [66, 541] on div "1852171" at bounding box center [82, 545] width 128 height 31
click at [67, 524] on div "1852171 - [DATE] [DATE] 1 1.730,000 BAUMGARTEN - [GEOGRAPHIC_DATA] ([GEOGRAPHIC…" at bounding box center [784, 546] width 1539 height 44
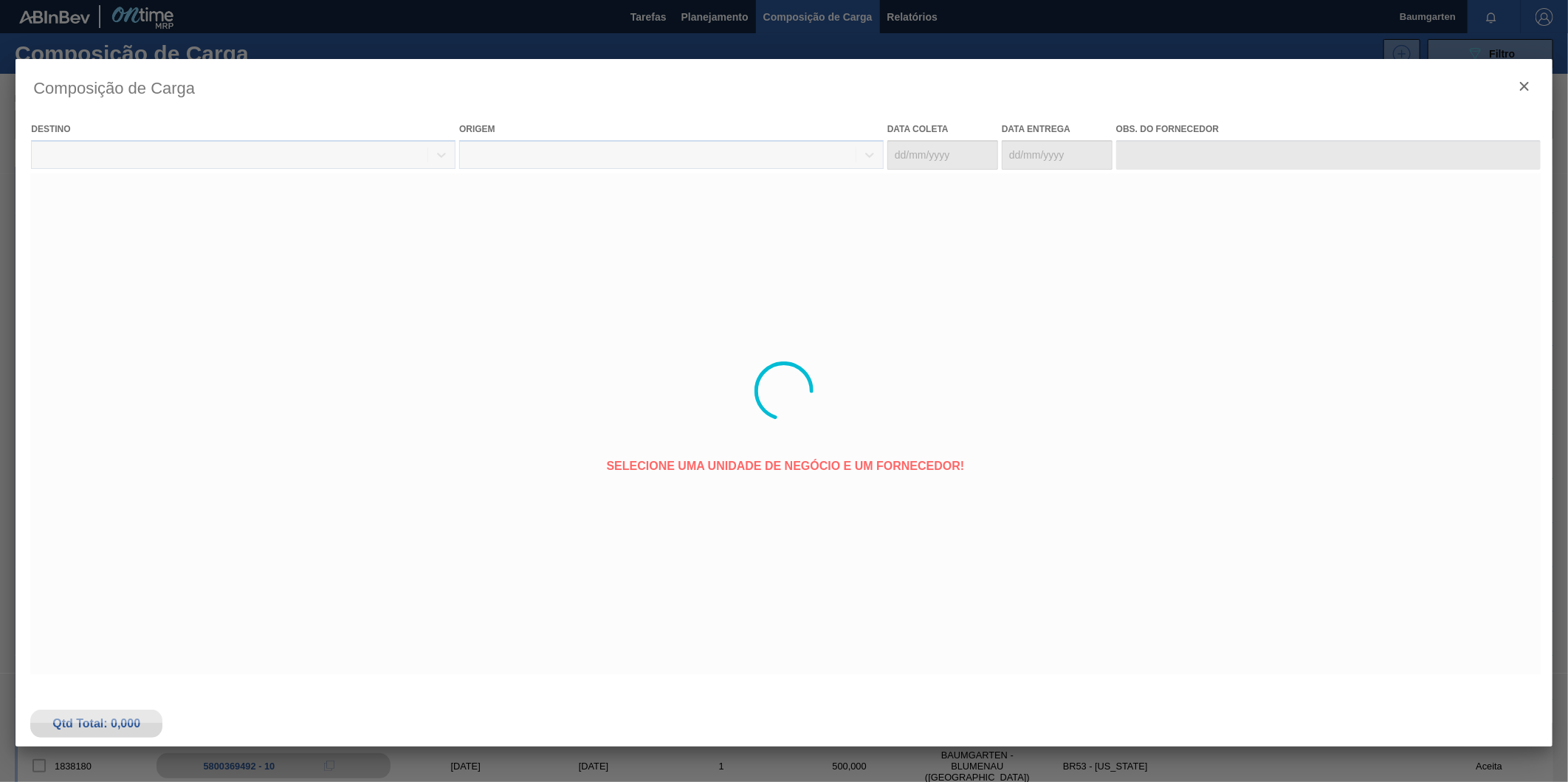
type coleta "[DATE]"
type entrega "[DATE]"
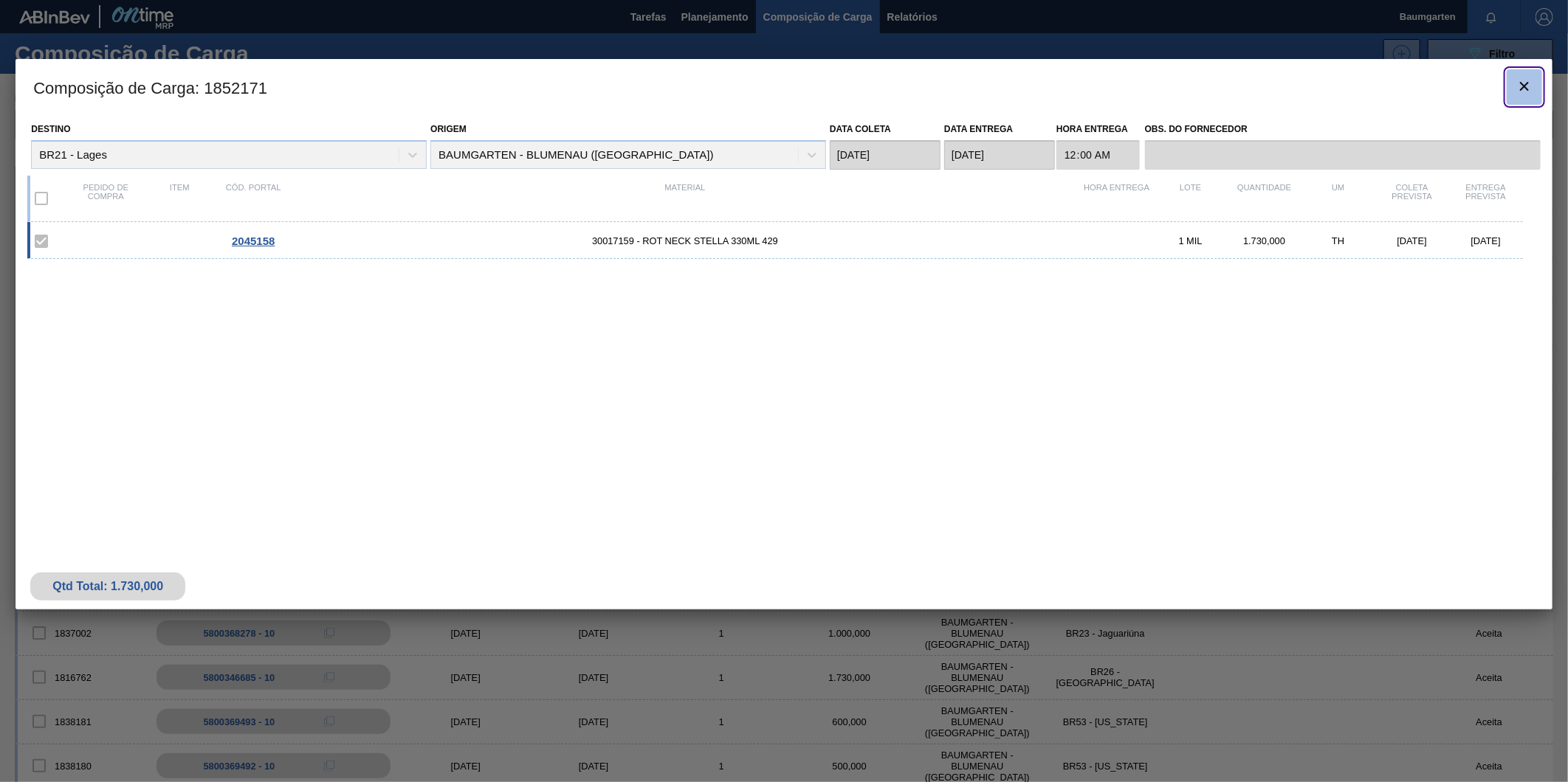
click at [1522, 84] on icon "botão de ícone" at bounding box center [1525, 86] width 9 height 8
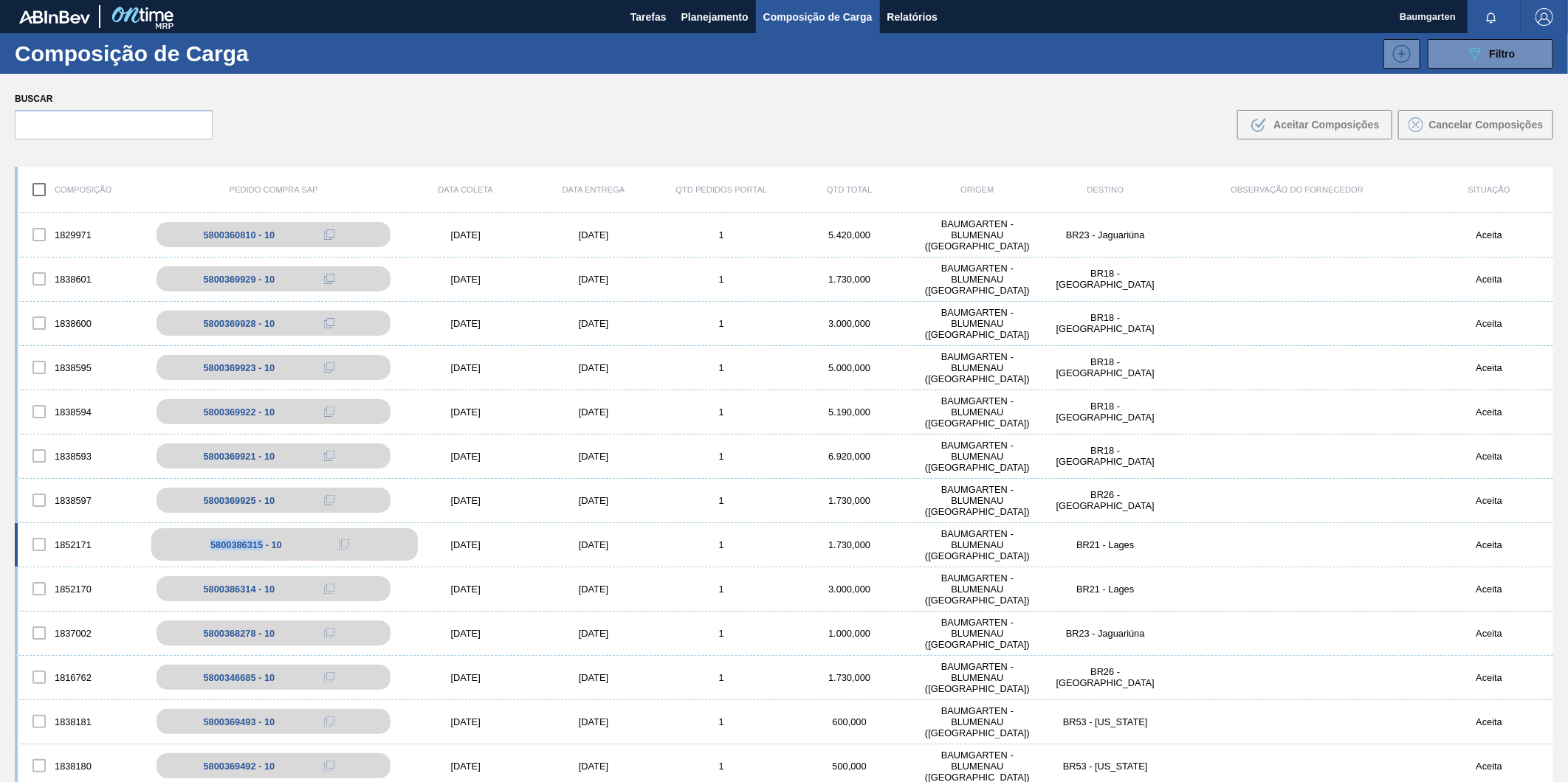
drag, startPoint x: 212, startPoint y: 544, endPoint x: 262, endPoint y: 543, distance: 50.0
click at [262, 543] on div "5800386315 - 10" at bounding box center [284, 545] width 266 height 32
copy div "5800386315"
click at [107, 116] on input "text" at bounding box center [113, 124] width 198 height 30
paste input "5800369928"
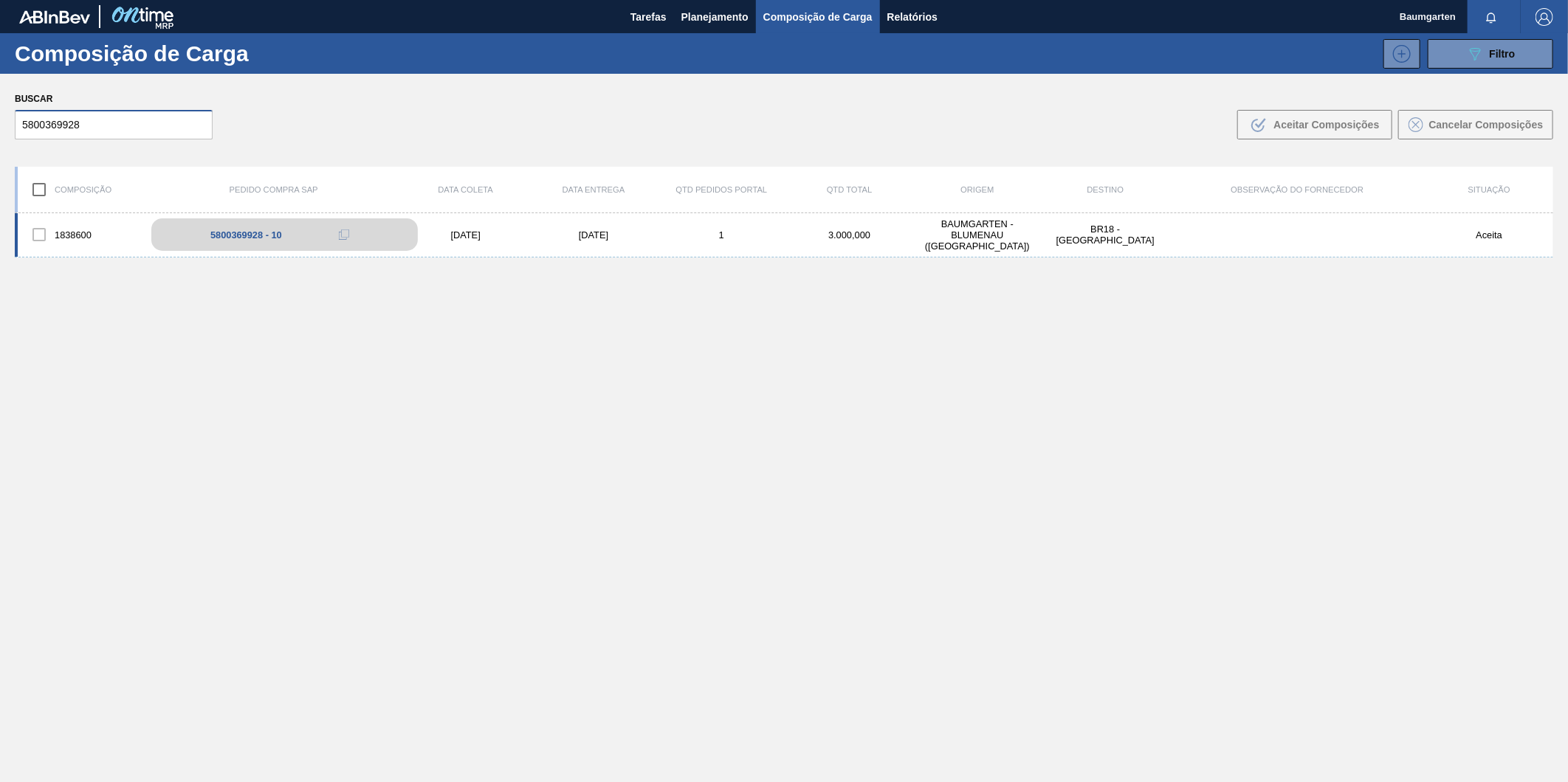
type input "5800369928"
click at [238, 230] on div "5800369928 - 10" at bounding box center [246, 235] width 71 height 11
click at [68, 224] on div "1838600" at bounding box center [82, 235] width 128 height 31
click at [67, 220] on div "1838600" at bounding box center [82, 235] width 128 height 31
click at [67, 218] on div "1838600 5800369928 - 10 [DATE] [DATE] 1 3.000,000 BAUMGARTEN - [GEOGRAPHIC_DATA…" at bounding box center [784, 235] width 1539 height 44
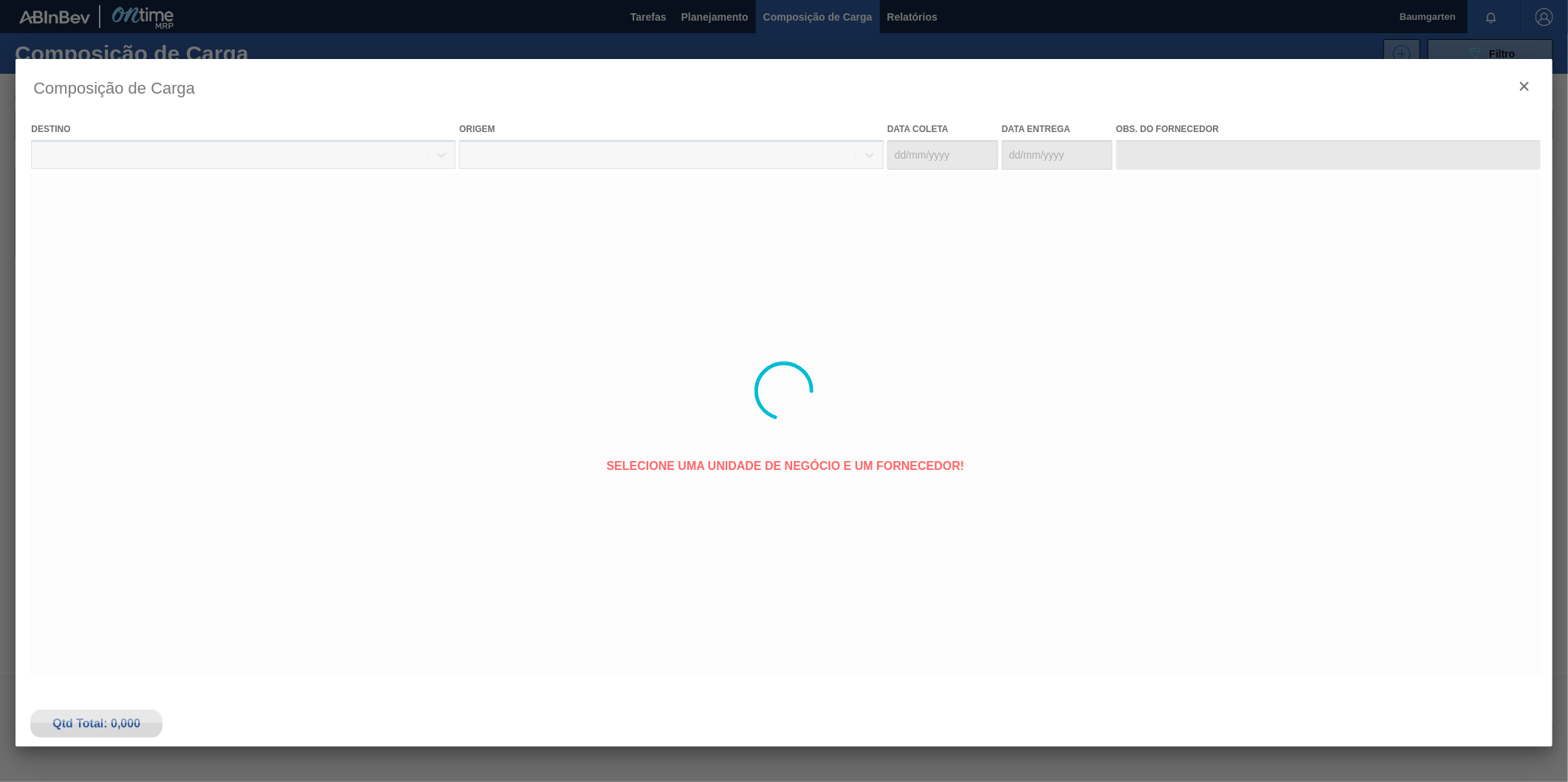
type coleta "[DATE]"
type entrega "[DATE]"
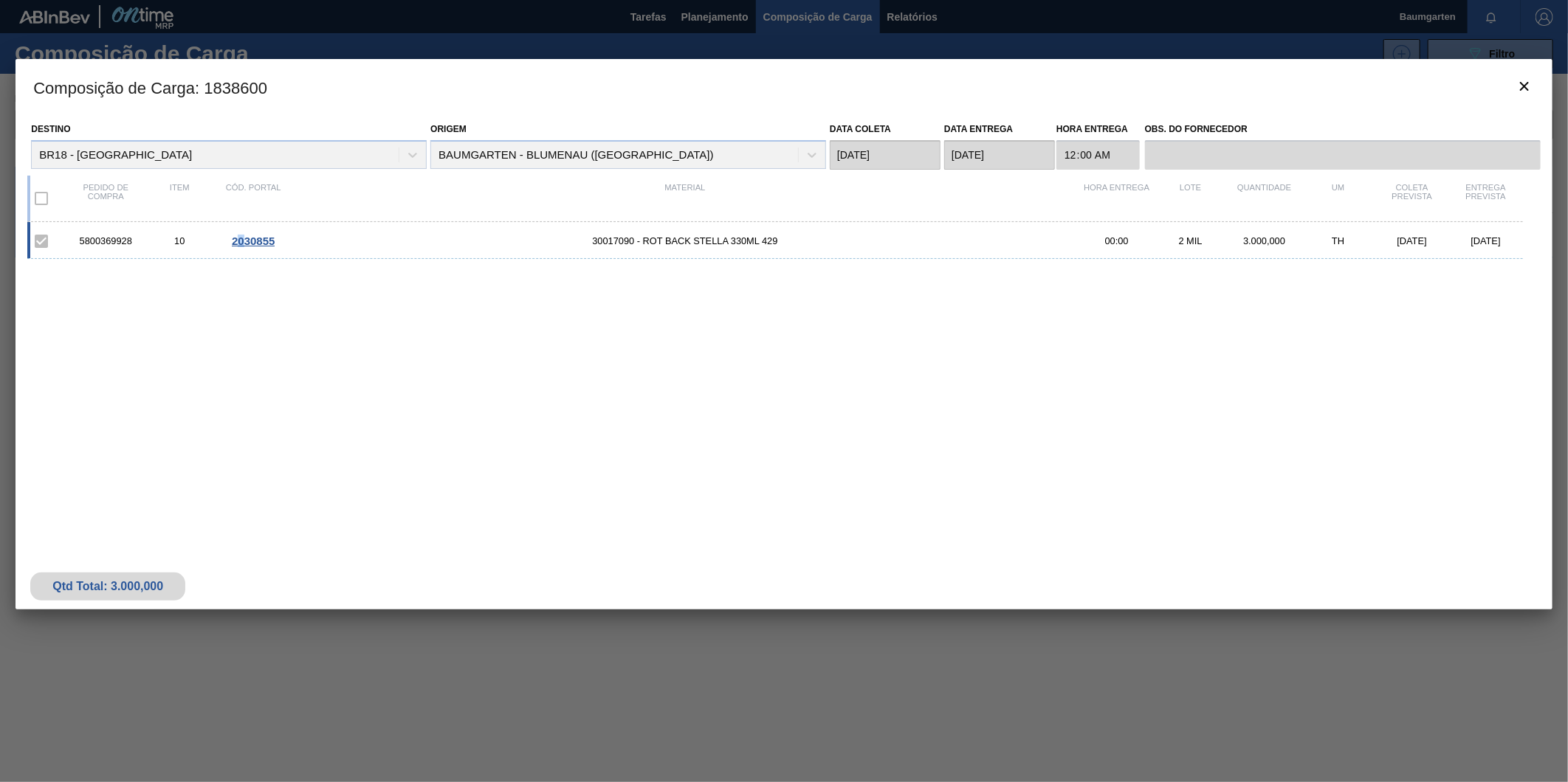
click at [241, 241] on span "2030855" at bounding box center [253, 241] width 43 height 13
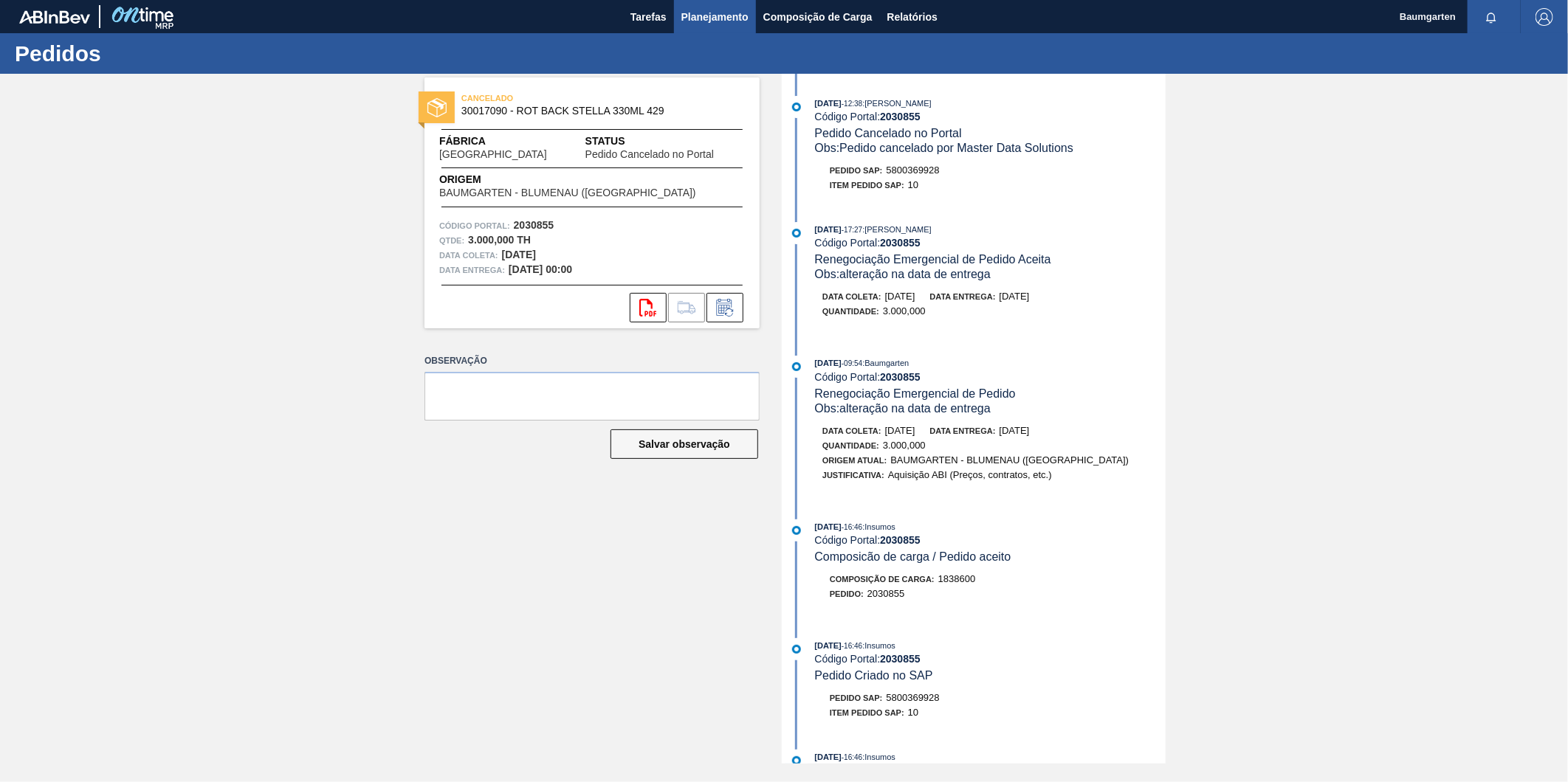
click at [714, 20] on span "Planejamento" at bounding box center [714, 17] width 67 height 18
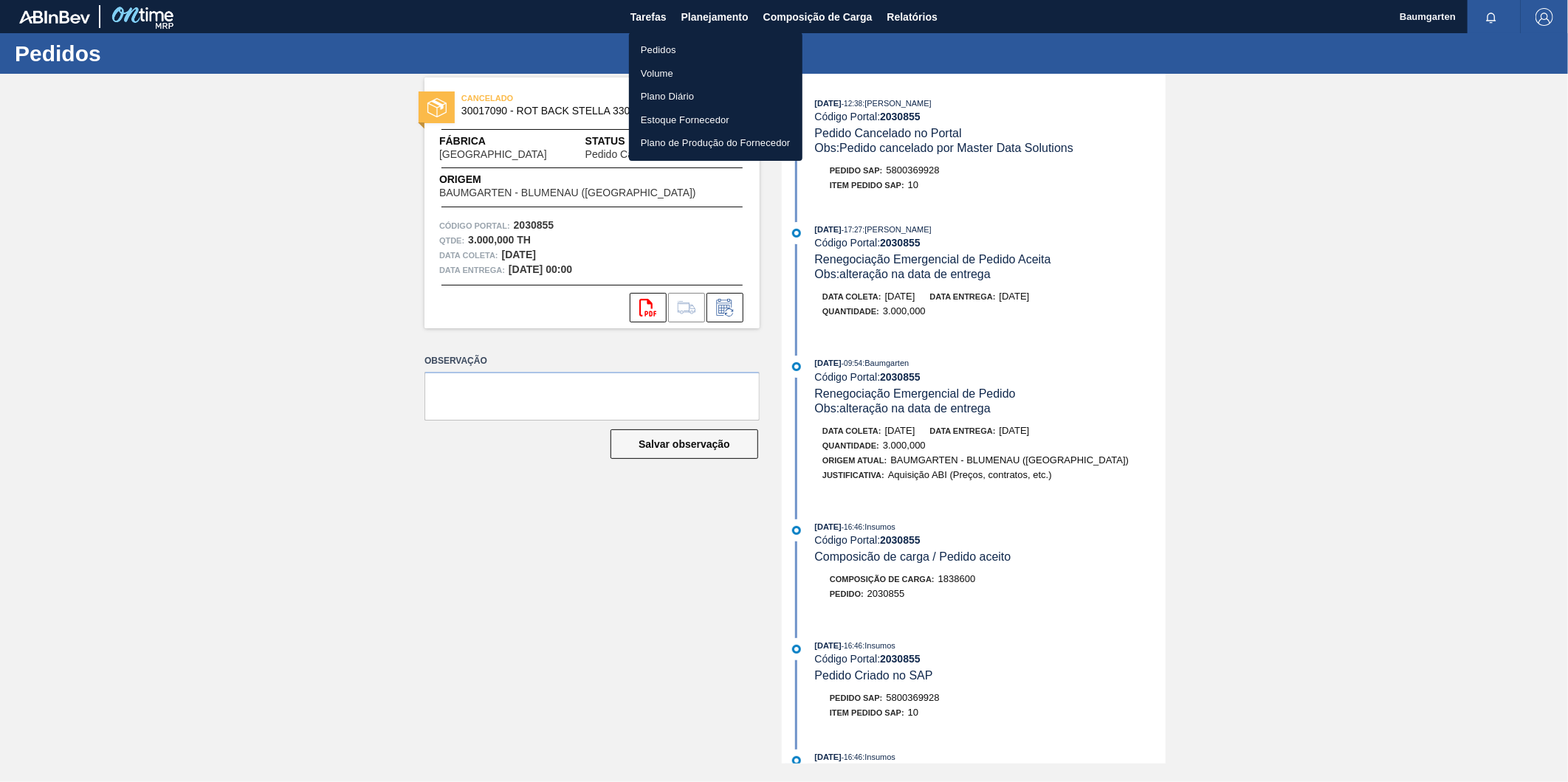
click at [651, 45] on li "Pedidos" at bounding box center [716, 50] width 173 height 24
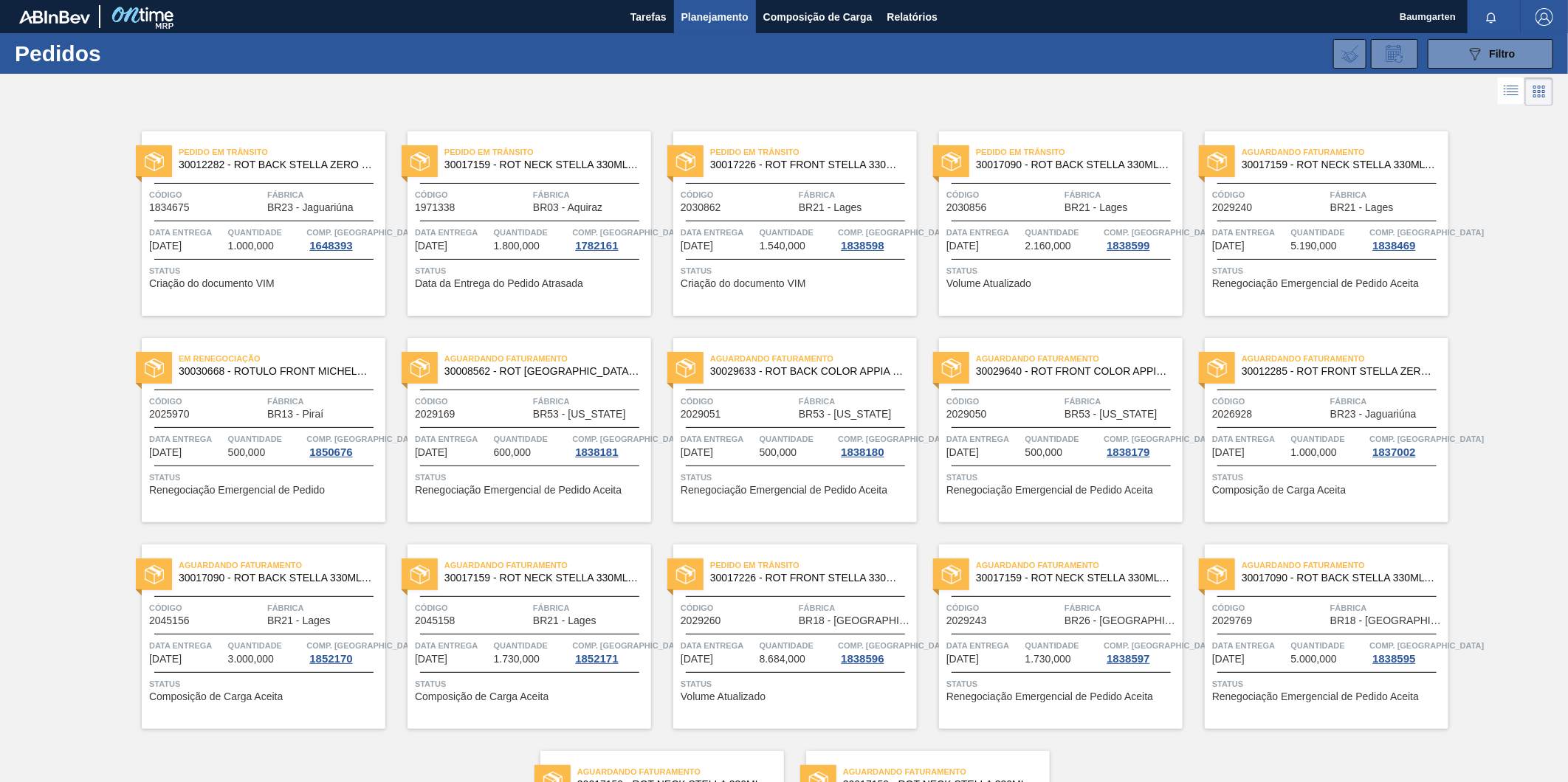
click at [253, 440] on span "Quantidade" at bounding box center [265, 439] width 76 height 14
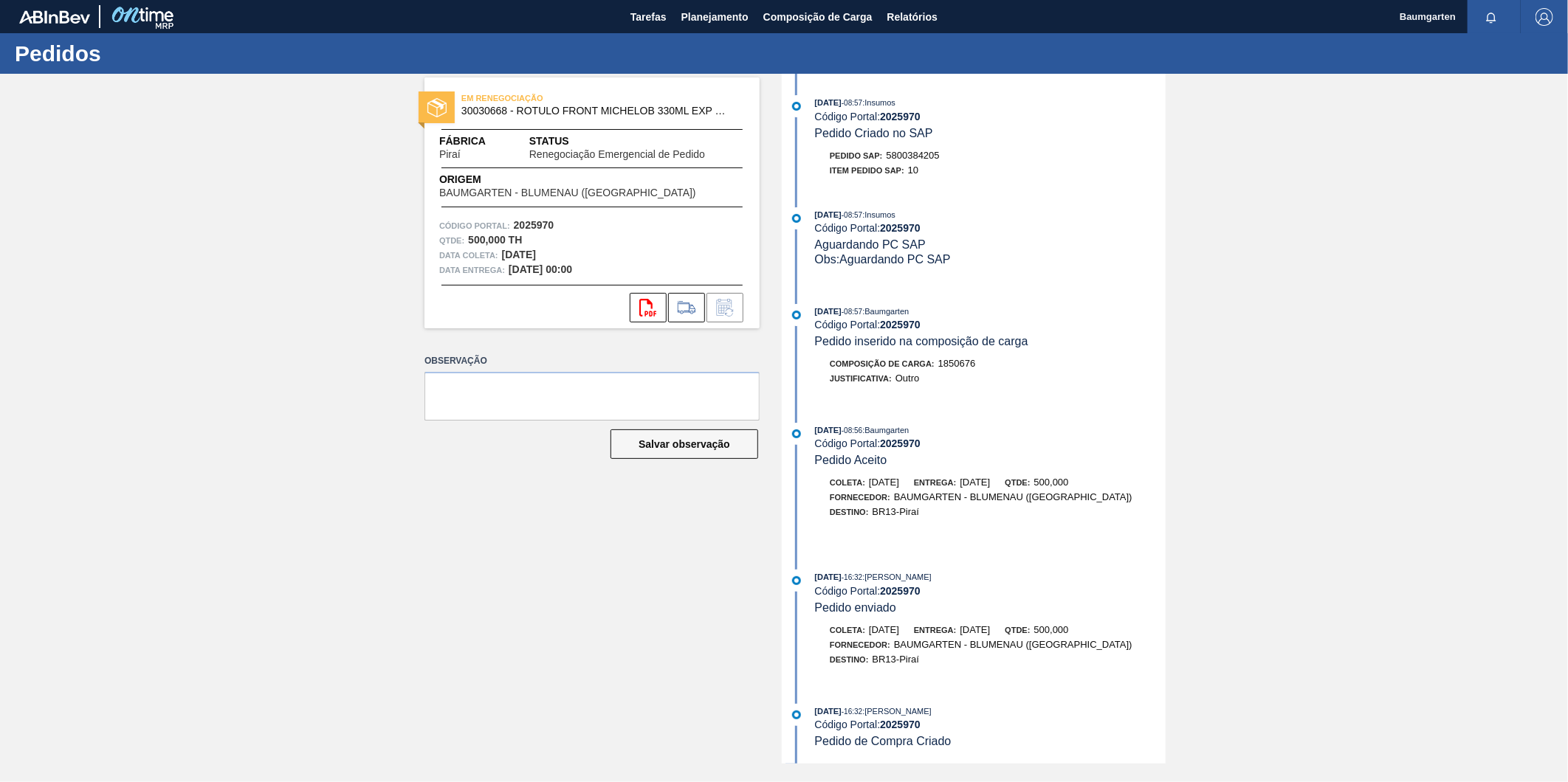
scroll to position [298, 0]
